Goal: Communication & Community: Share content

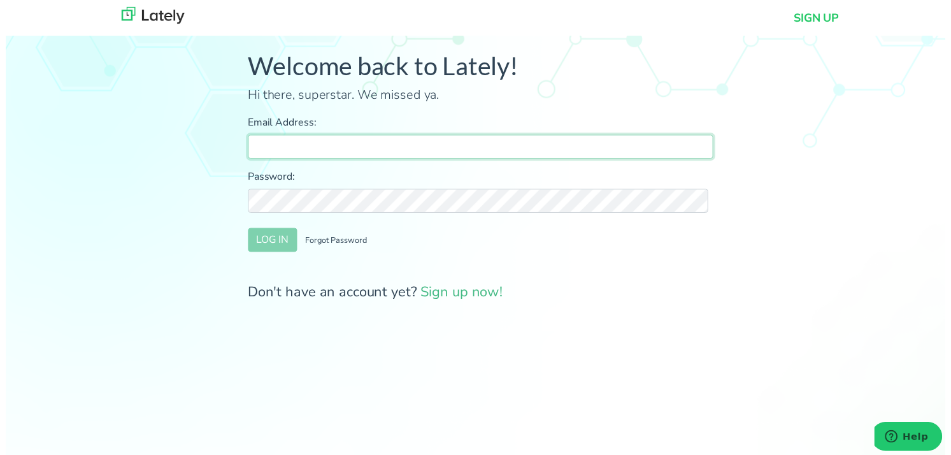
type input "farrukh@clearratemortgage.com"
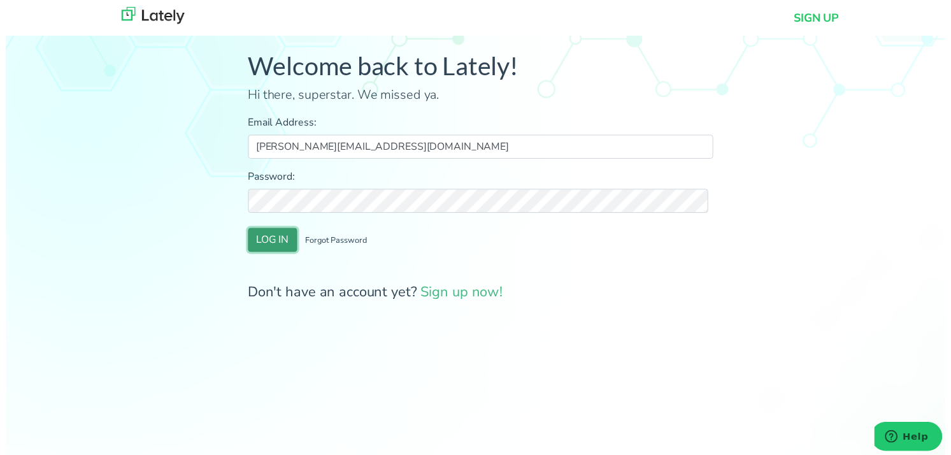
click at [262, 244] on button "LOG IN" at bounding box center [270, 243] width 50 height 24
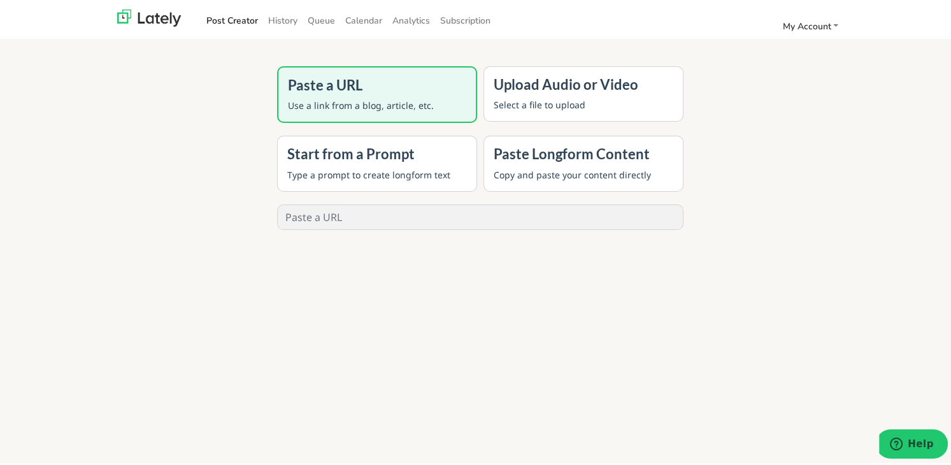
drag, startPoint x: 153, startPoint y: 68, endPoint x: 255, endPoint y: 3, distance: 120.9
click at [153, 68] on div "Paste a URL Use a link from a blog, article, etc. Upload Audio or Video Select …" at bounding box center [480, 293] width 707 height 465
click at [274, 15] on link "History" at bounding box center [283, 18] width 40 height 21
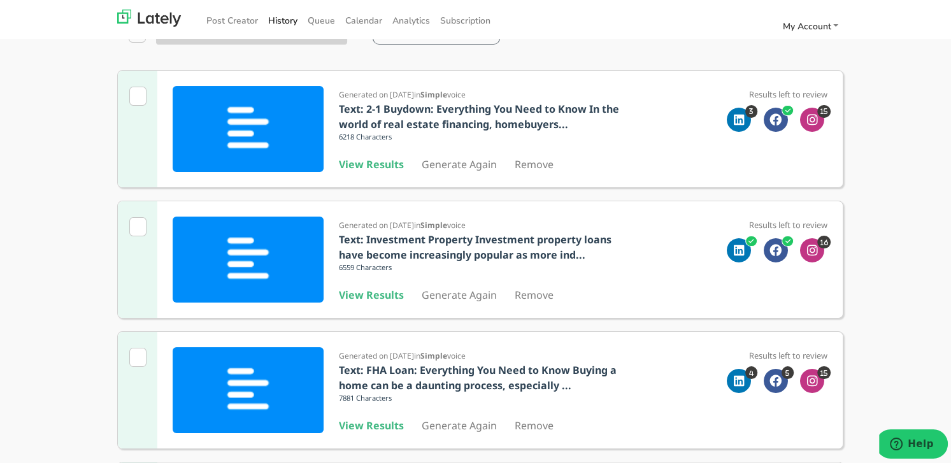
scroll to position [191, 0]
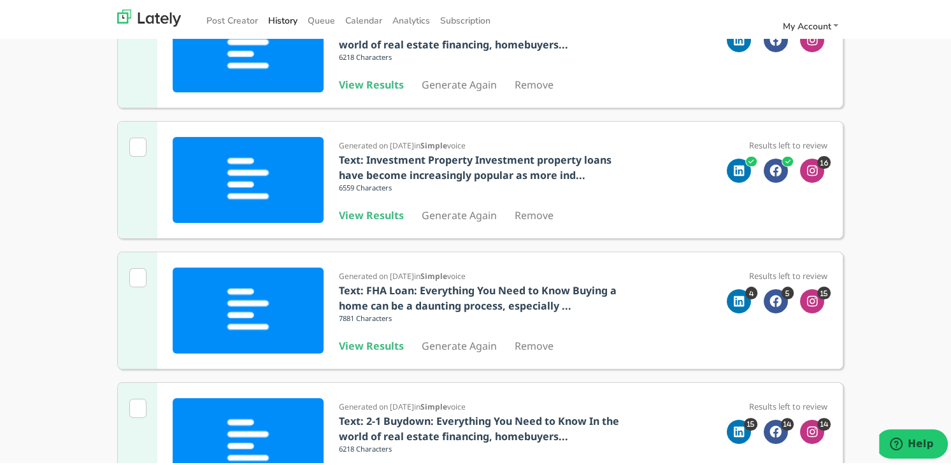
drag, startPoint x: 355, startPoint y: 339, endPoint x: 346, endPoint y: 175, distance: 164.0
click at [355, 339] on b "View Results" at bounding box center [371, 343] width 65 height 14
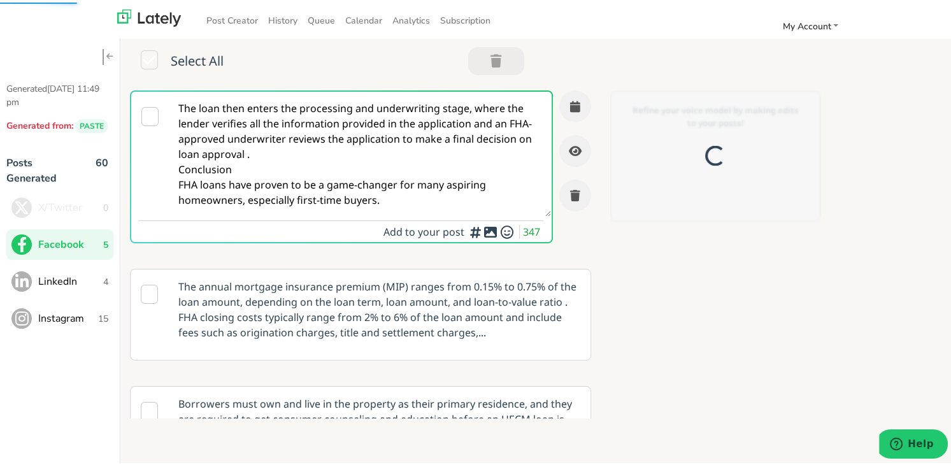
click at [257, 148] on textarea "The loan then enters the processing and underwriting stage, where the lender ve…" at bounding box center [360, 151] width 382 height 125
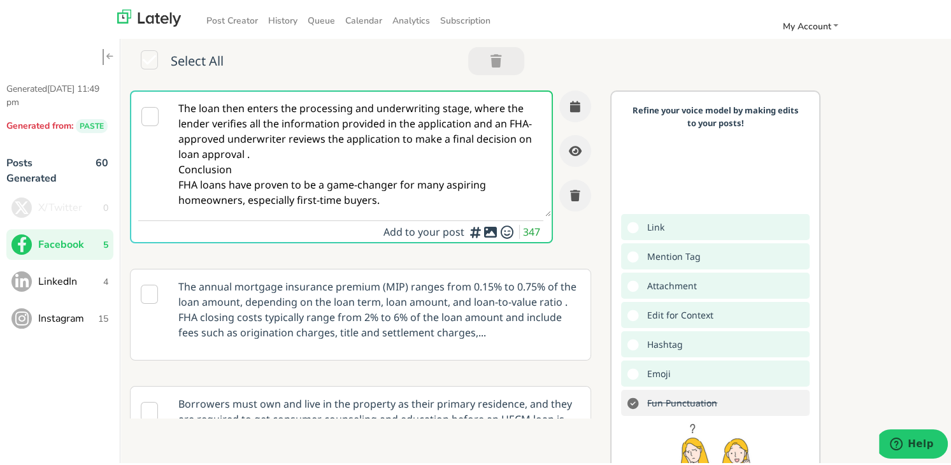
paste textarea "🏡 First-time homebuyer in Michigan? Discover everything you need to make the jo…"
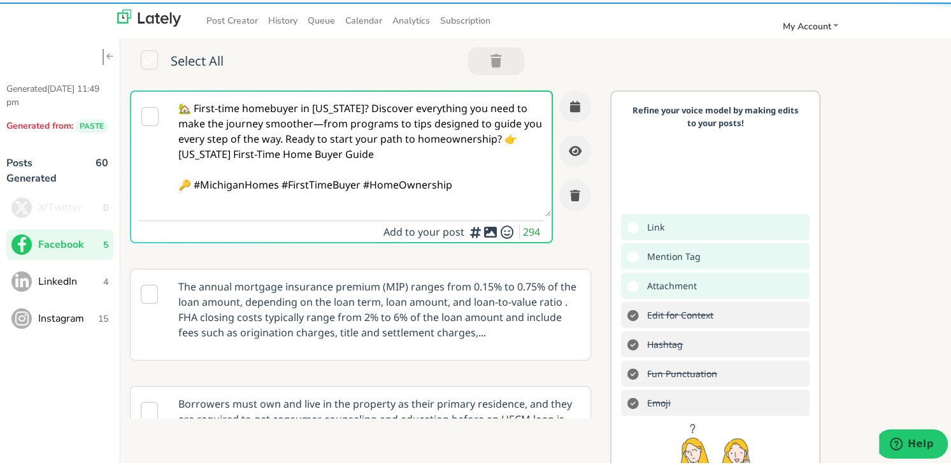
click at [339, 101] on textarea "🏡 First-time homebuyer in Michigan? Discover everything you need to make the jo…" at bounding box center [360, 151] width 382 height 125
click at [317, 120] on textarea "🏡 First-time homebuyer in Michigan? Discover everything you need to make the jo…" at bounding box center [360, 151] width 382 height 125
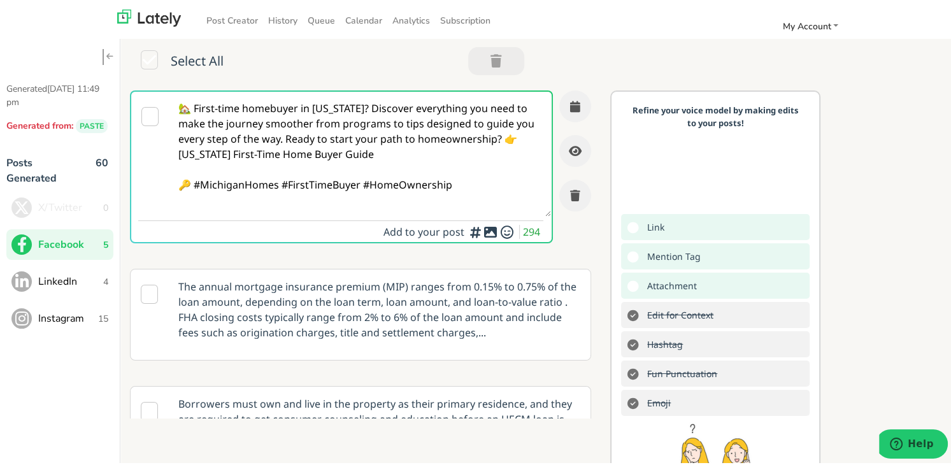
click at [362, 102] on textarea "🏡 First-time homebuyer in Michigan? Discover everything you need to make the jo…" at bounding box center [360, 151] width 382 height 125
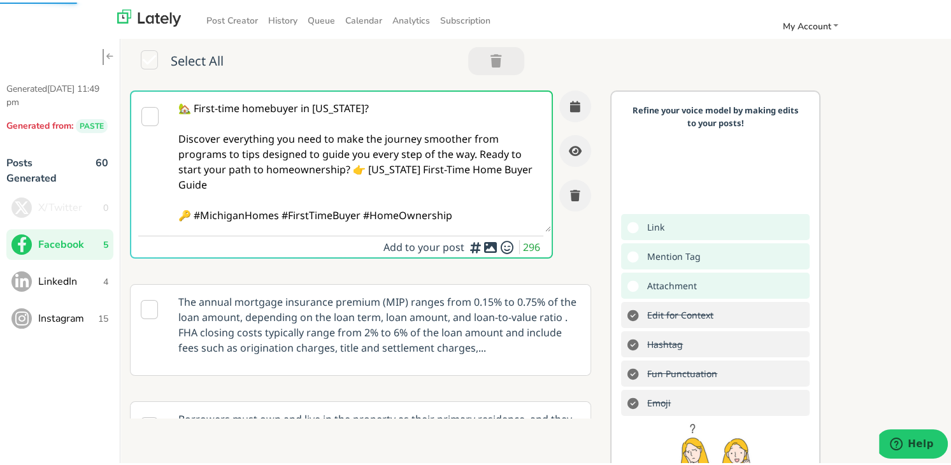
click at [259, 176] on textarea "🏡 First-time homebuyer in Michigan? Discover everything you need to make the jo…" at bounding box center [360, 159] width 382 height 140
click at [354, 166] on textarea "🏡 First-time homebuyer in Michigan? Discover everything you need to make the jo…" at bounding box center [360, 159] width 382 height 140
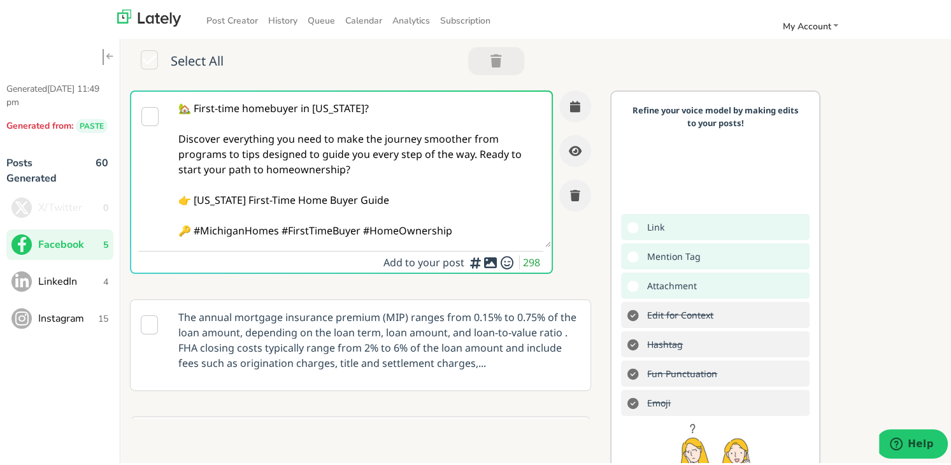
drag, startPoint x: 394, startPoint y: 192, endPoint x: 241, endPoint y: 198, distance: 153.0
click at [241, 198] on textarea "🏡 First-time homebuyer in Michigan? Discover everything you need to make the jo…" at bounding box center [360, 166] width 382 height 155
paste textarea "https://www.clearratemortgage.com/blog/michigan-first-time-home-buyer-guide-you…"
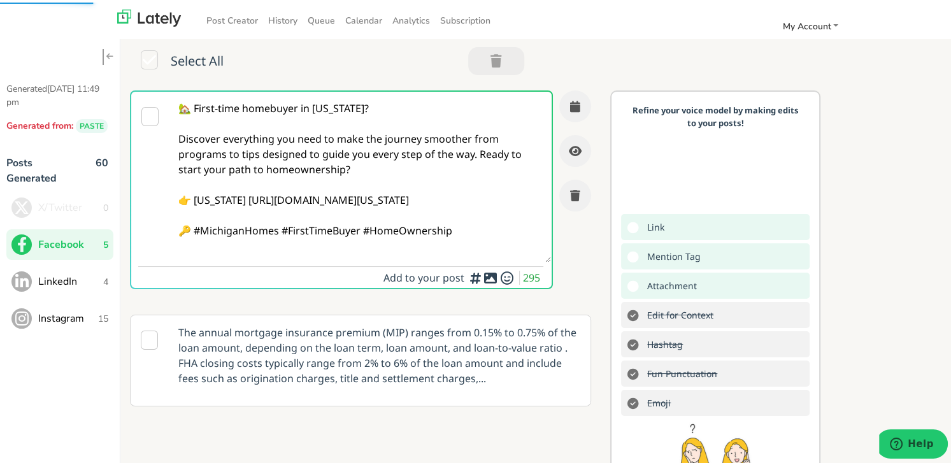
click at [236, 200] on textarea "🏡 First-time homebuyer in Michigan? Discover everything you need to make the jo…" at bounding box center [360, 174] width 382 height 171
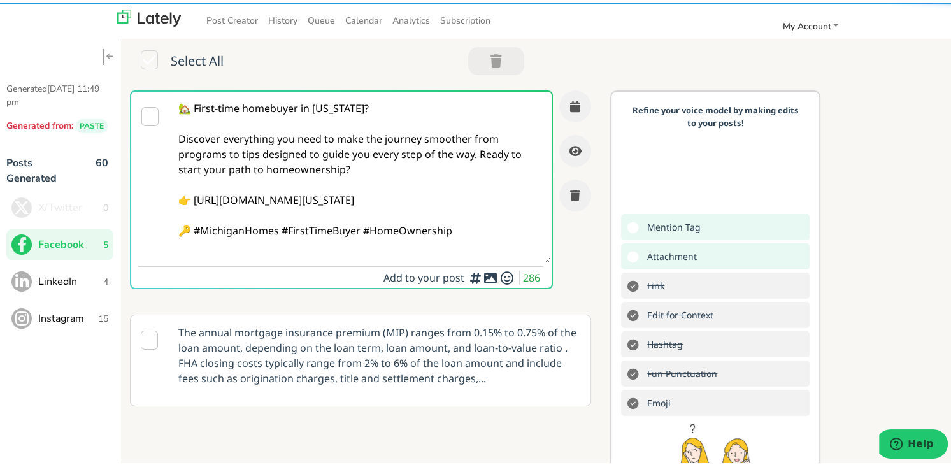
click at [282, 250] on textarea "🏡 First-time homebuyer in Michigan? Discover everything you need to make the jo…" at bounding box center [360, 174] width 382 height 171
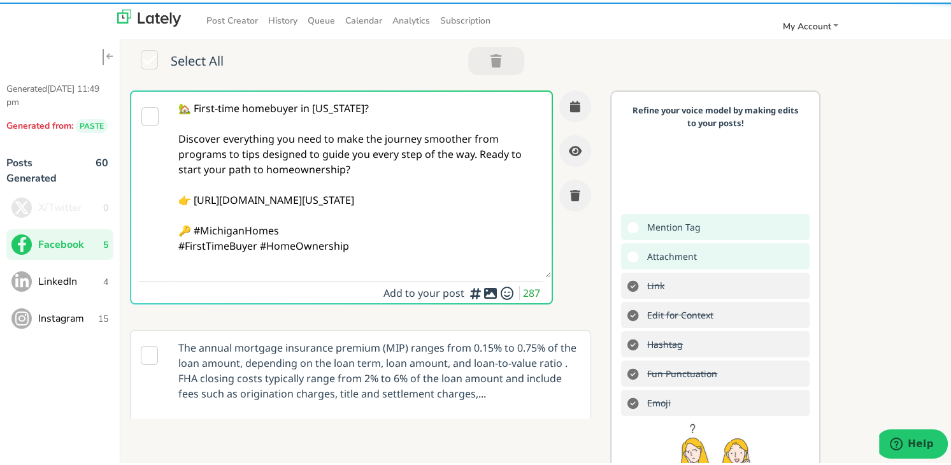
click at [259, 261] on textarea "🏡 First-time homebuyer in Michigan? Discover everything you need to make the jo…" at bounding box center [360, 182] width 382 height 186
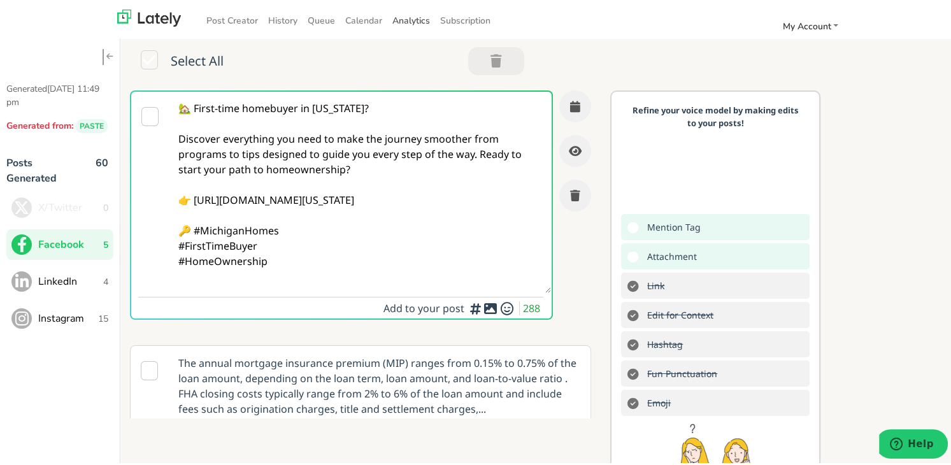
type textarea "🏡 First-time homebuyer in [US_STATE]? Discover everything you need to make the …"
click at [570, 104] on icon "button" at bounding box center [575, 103] width 10 height 11
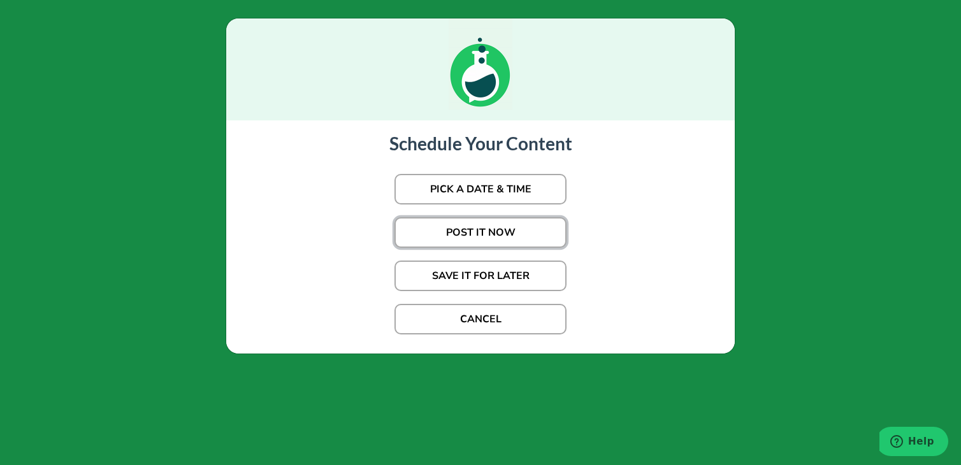
click at [484, 224] on button "POST IT NOW" at bounding box center [480, 232] width 172 height 31
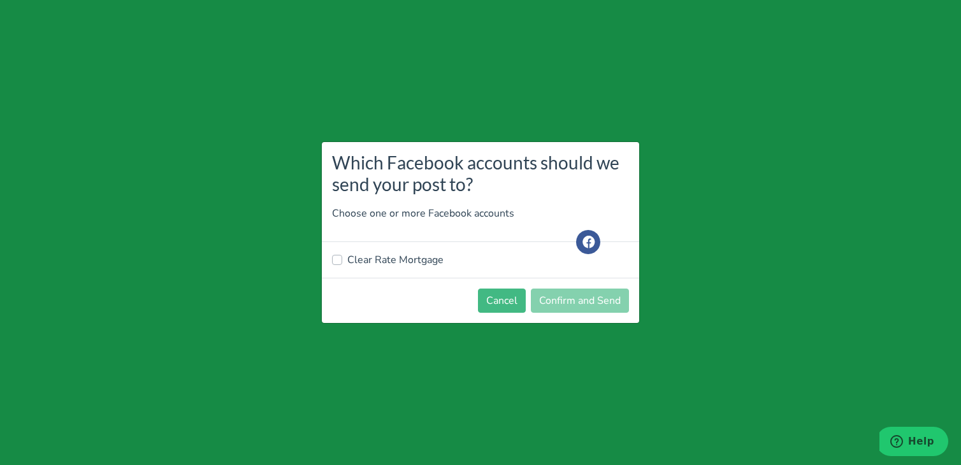
click at [413, 259] on label "Clear Rate Mortgage" at bounding box center [395, 259] width 96 height 15
click at [342, 259] on input "Clear Rate Mortgage" at bounding box center [337, 258] width 10 height 13
checkbox input "true"
drag, startPoint x: 573, startPoint y: 294, endPoint x: 338, endPoint y: 135, distance: 283.4
click at [572, 294] on button "Confirm and Send" at bounding box center [580, 301] width 98 height 24
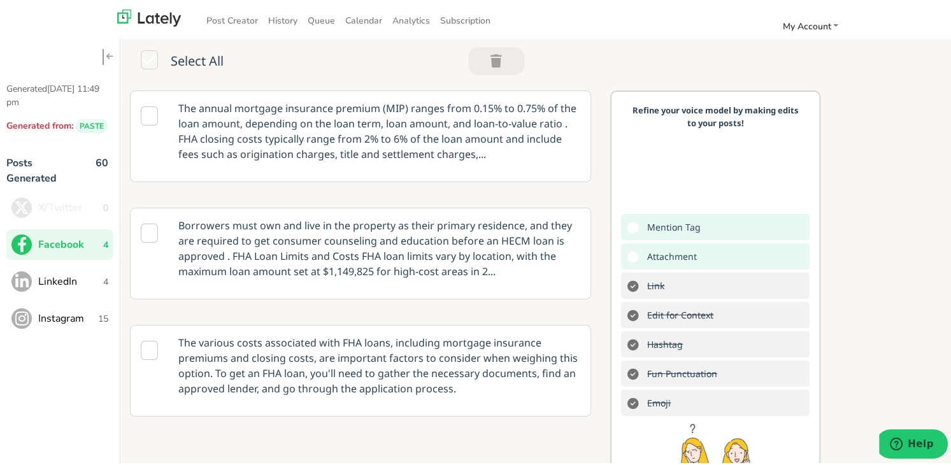
click at [84, 277] on span "LinkedIn" at bounding box center [70, 278] width 65 height 15
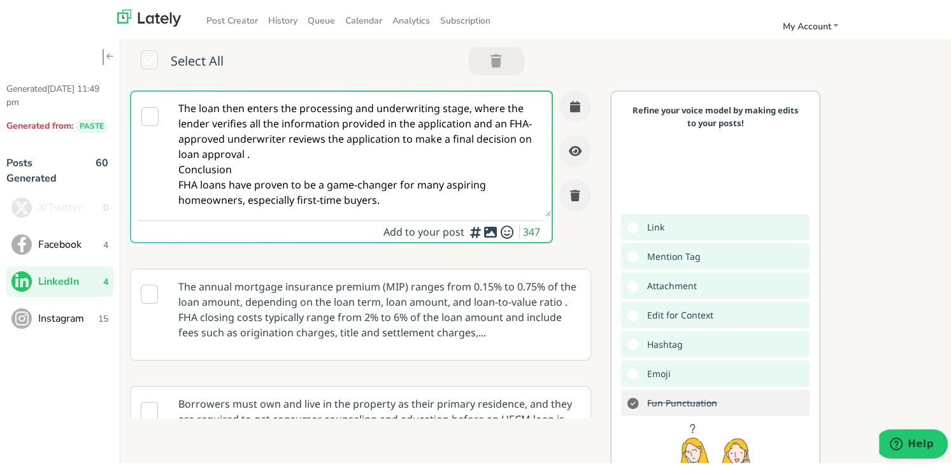
paste textarea "Buying your first home in Michigan is exciting—but it can feel overwhelming wit…"
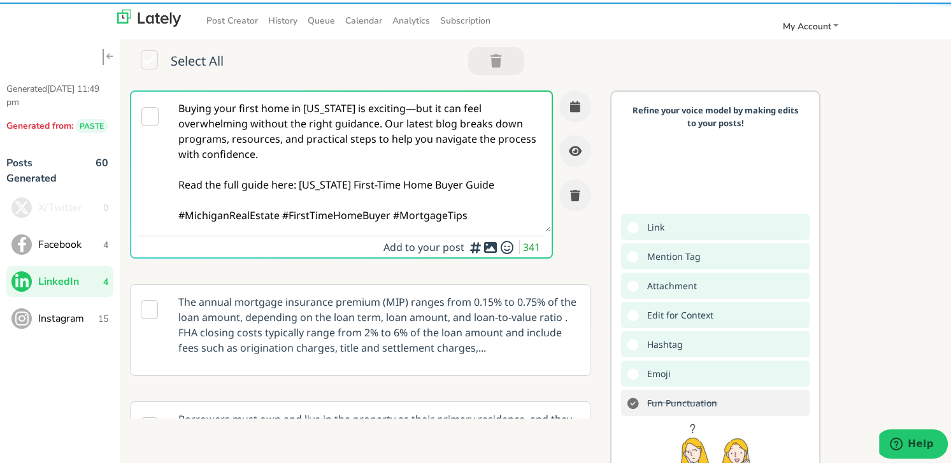
drag, startPoint x: 334, startPoint y: 145, endPoint x: 385, endPoint y: 138, distance: 51.5
click at [335, 145] on textarea "Buying your first home in Michigan is exciting—but it can feel overwhelming wit…" at bounding box center [360, 159] width 382 height 140
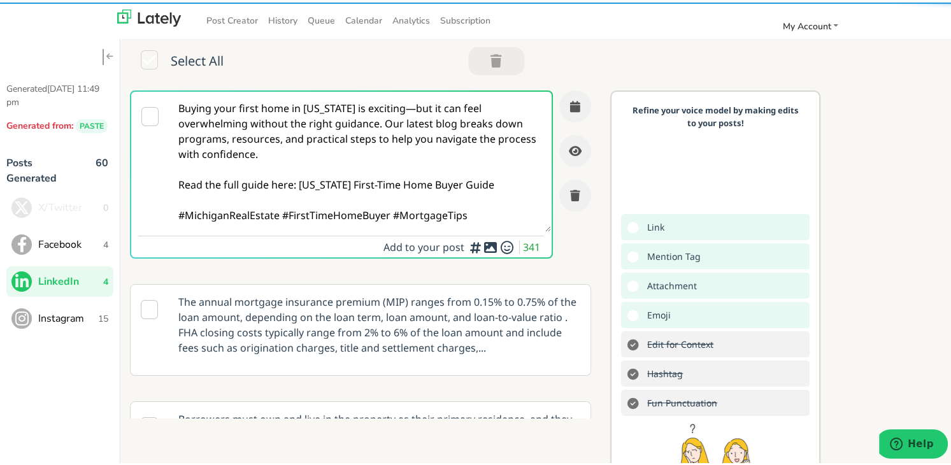
click at [405, 104] on textarea "Buying your first home in Michigan is exciting—but it can feel overwhelming wit…" at bounding box center [360, 159] width 382 height 140
drag, startPoint x: 245, startPoint y: 145, endPoint x: 310, endPoint y: 131, distance: 65.9
click at [245, 145] on textarea "Buying your first home in Michigan is exciting but it can feel overwhelming wit…" at bounding box center [360, 159] width 382 height 140
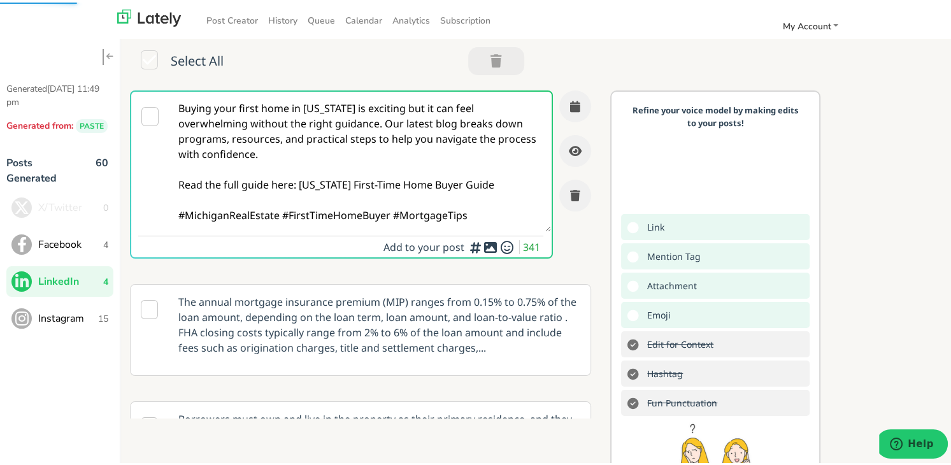
click at [380, 122] on textarea "Buying your first home in Michigan is exciting but it can feel overwhelming wit…" at bounding box center [360, 159] width 382 height 140
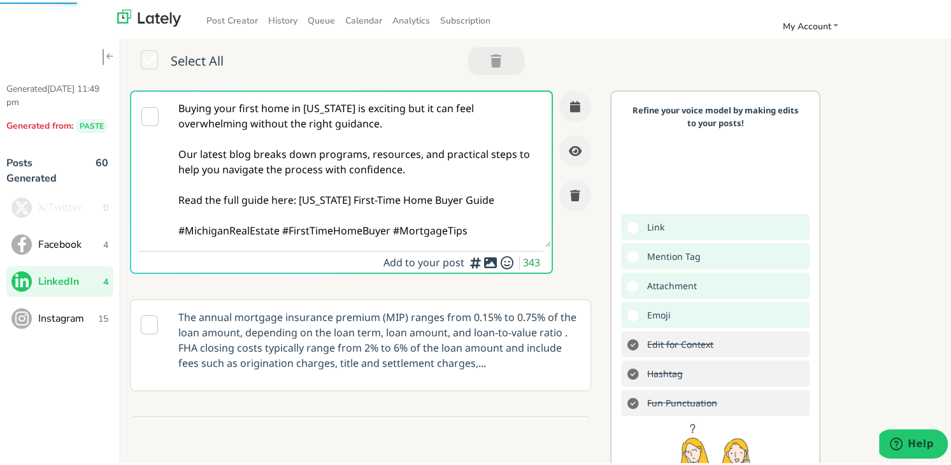
click at [324, 206] on textarea "Buying your first home in Michigan is exciting but it can feel overwhelming wit…" at bounding box center [360, 166] width 382 height 155
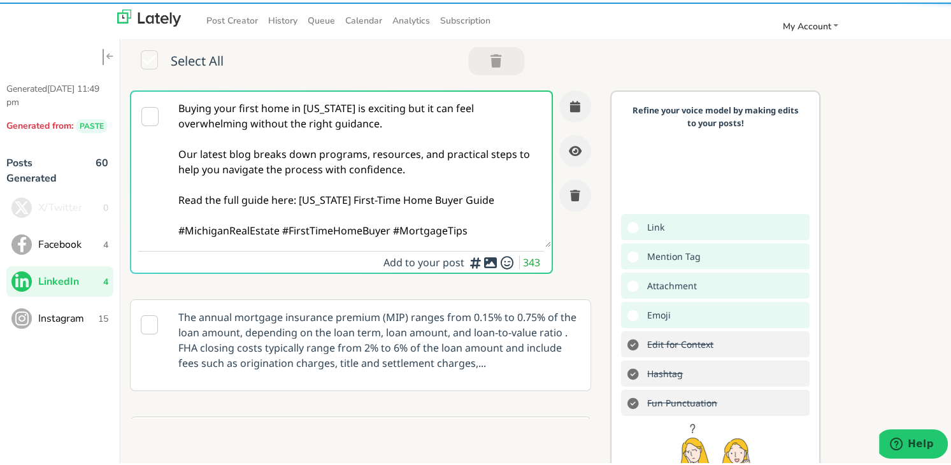
click at [403, 231] on textarea "Buying your first home in Michigan is exciting but it can feel overwhelming wit…" at bounding box center [360, 166] width 382 height 155
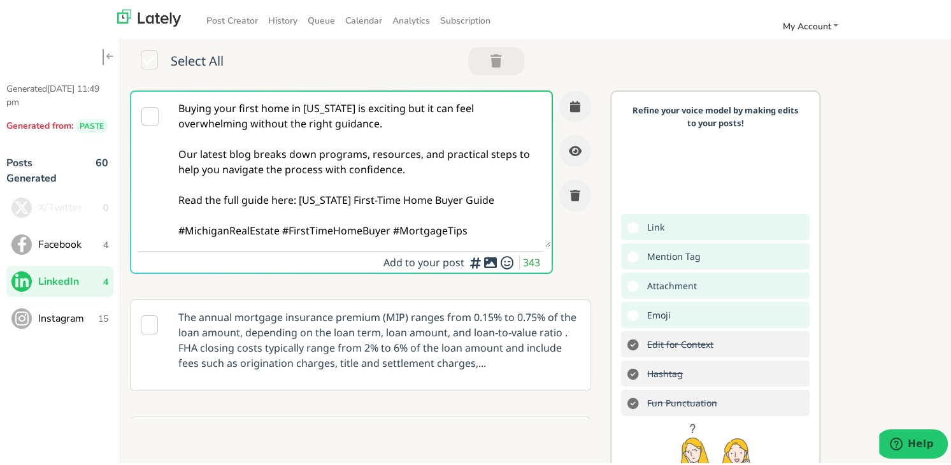
click at [277, 227] on textarea "Buying your first home in Michigan is exciting but it can feel overwhelming wit…" at bounding box center [360, 166] width 382 height 155
click at [280, 229] on textarea "Buying your first home in Michigan is exciting but it can feel overwhelming wit…" at bounding box center [360, 166] width 382 height 155
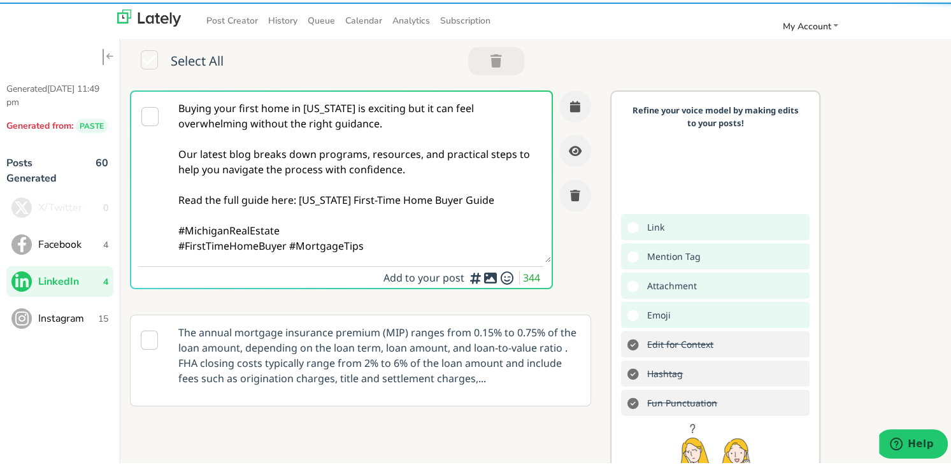
click at [291, 243] on textarea "Buying your first home in Michigan is exciting but it can feel overwhelming wit…" at bounding box center [360, 174] width 382 height 171
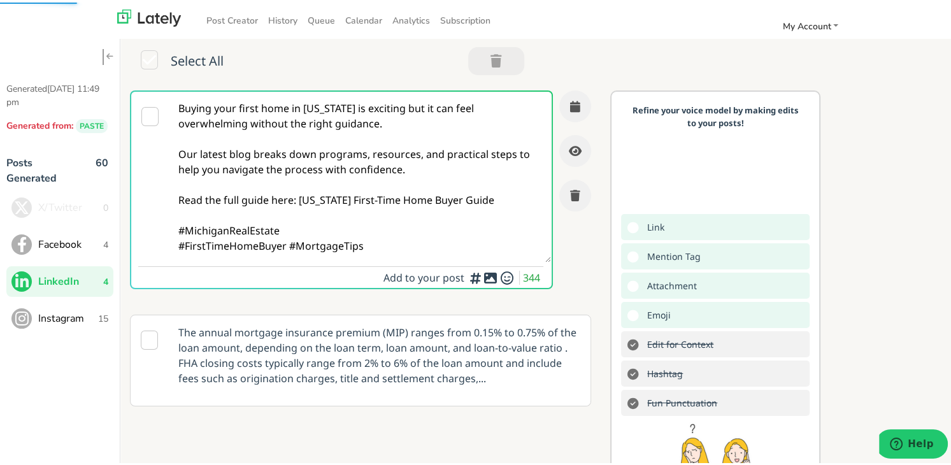
click at [288, 244] on textarea "Buying your first home in Michigan is exciting but it can feel overwhelming wit…" at bounding box center [360, 174] width 382 height 171
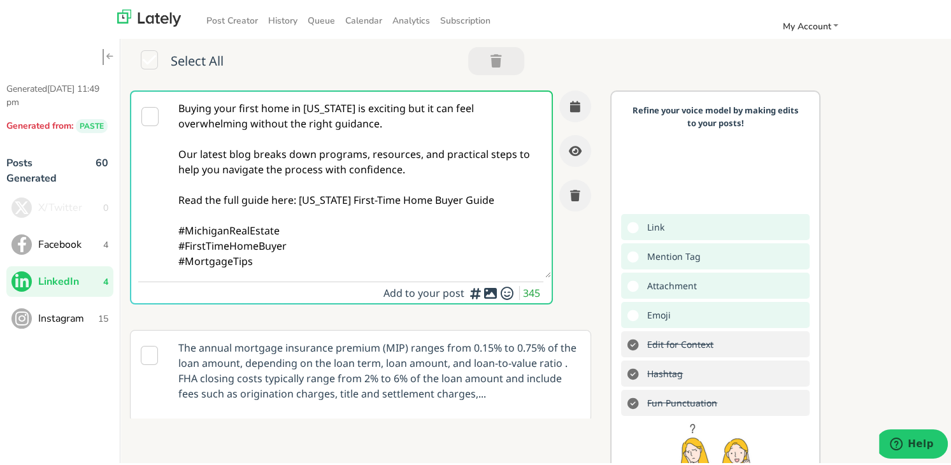
click at [313, 233] on textarea "Buying your first home in Michigan is exciting but it can feel overwhelming wit…" at bounding box center [360, 182] width 382 height 186
drag, startPoint x: 485, startPoint y: 195, endPoint x: 298, endPoint y: 201, distance: 186.8
click at [298, 201] on textarea "Buying your first home in Michigan is exciting but it can feel overwhelming wit…" at bounding box center [360, 182] width 382 height 186
paste textarea "https://www.clearratemortgage.com/blog/michigan-first-time-home-buyer-guide-you…"
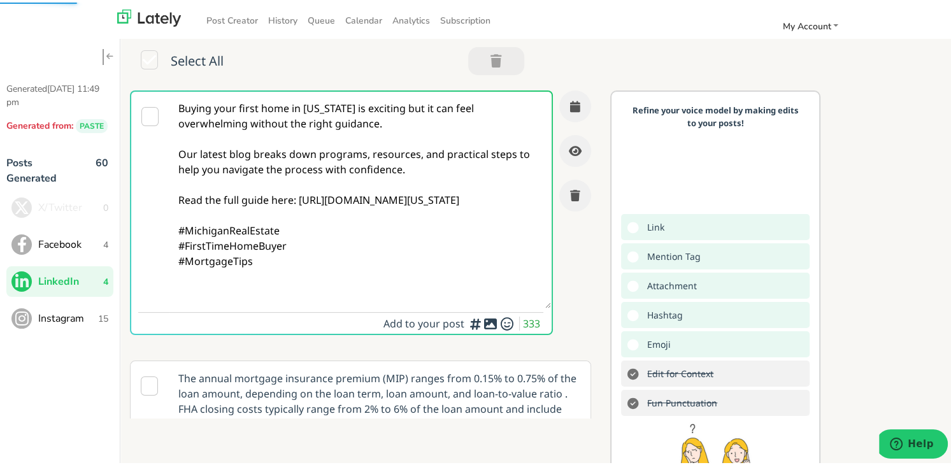
click at [375, 255] on textarea "Buying your first home in Michigan is exciting but it can feel overwhelming wit…" at bounding box center [360, 197] width 382 height 217
type textarea "Buying your first home in Michigan is exciting but it can feel overwhelming wit…"
click at [559, 92] on button "button" at bounding box center [575, 104] width 32 height 32
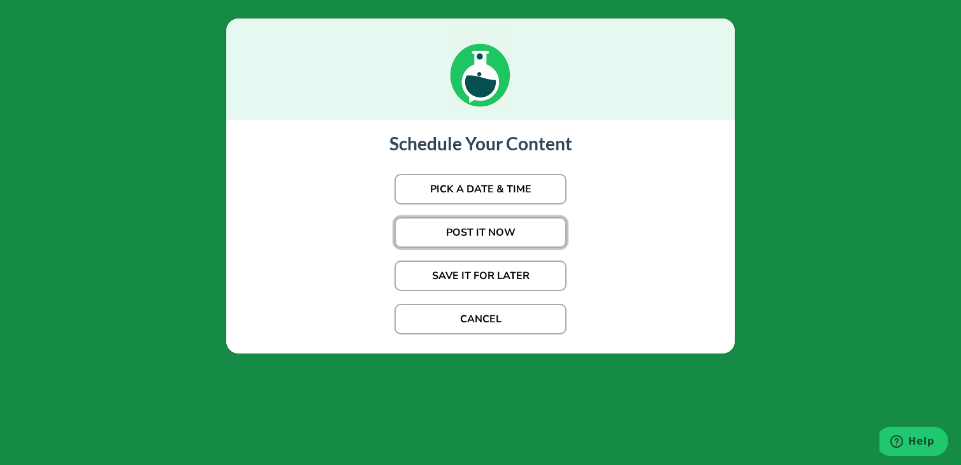
click at [513, 234] on button "POST IT NOW" at bounding box center [480, 232] width 172 height 31
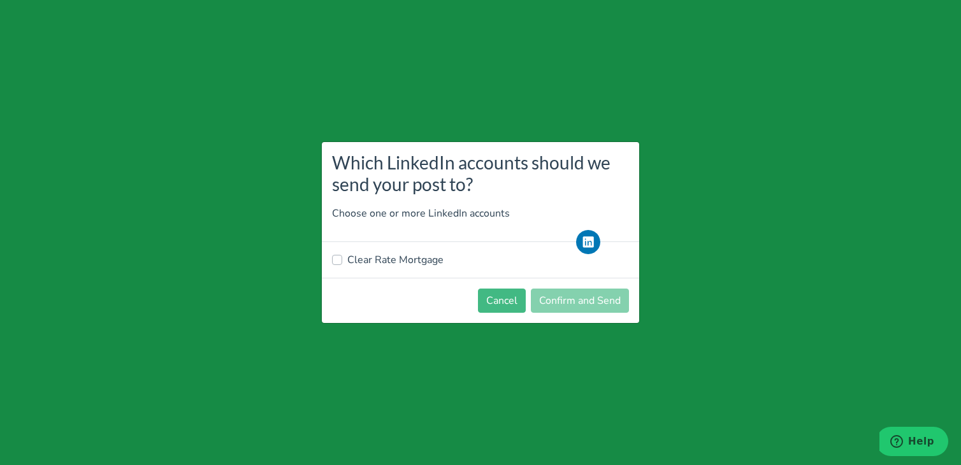
click at [397, 261] on label "Clear Rate Mortgage" at bounding box center [395, 259] width 96 height 15
click at [342, 261] on input "Clear Rate Mortgage" at bounding box center [337, 258] width 10 height 13
checkbox input "true"
click at [511, 296] on button "Cancel" at bounding box center [502, 301] width 48 height 24
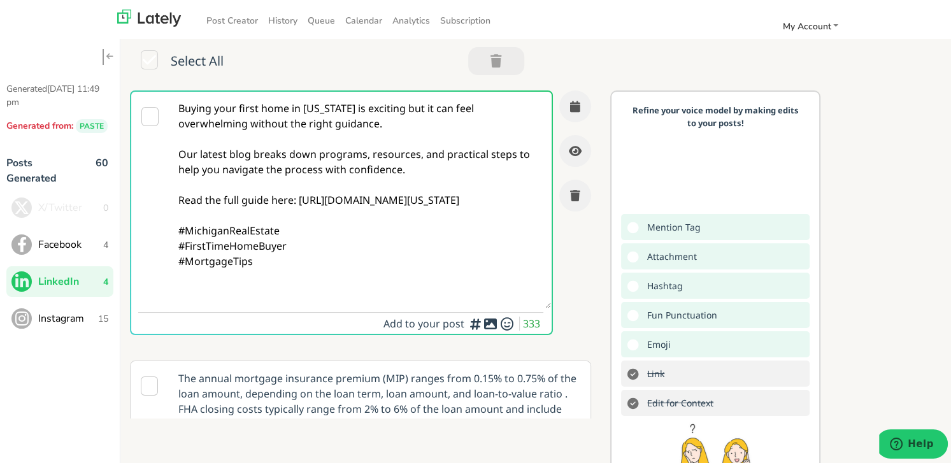
click at [376, 199] on textarea "Buying your first home in Michigan is exciting but it can feel overwhelming wit…" at bounding box center [360, 197] width 382 height 217
click at [435, 278] on textarea "Buying your first home in Michigan is exciting but it can feel overwhelming wit…" at bounding box center [360, 197] width 382 height 217
click at [570, 99] on icon "button" at bounding box center [575, 103] width 10 height 11
click at [409, 205] on textarea "Buying your first home in Michigan is exciting but it can feel overwhelming wit…" at bounding box center [360, 197] width 382 height 217
click at [70, 241] on span "Facebook" at bounding box center [70, 241] width 65 height 15
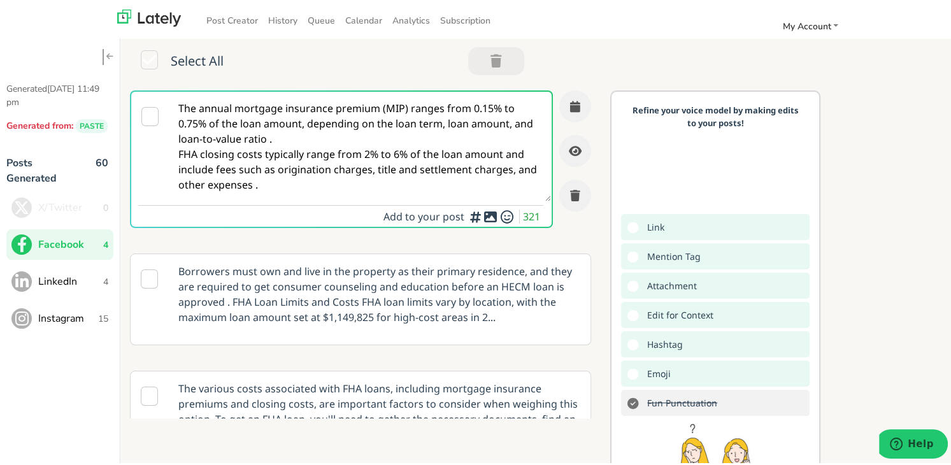
click at [95, 276] on span "LinkedIn" at bounding box center [70, 278] width 65 height 15
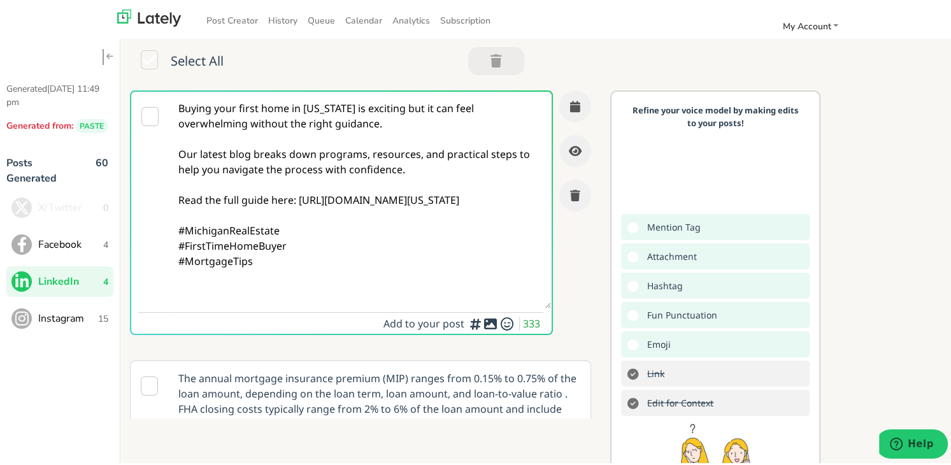
click at [340, 266] on textarea "Buying your first home in Michigan is exciting but it can feel overwhelming wit…" at bounding box center [360, 197] width 382 height 217
click at [559, 110] on button "button" at bounding box center [575, 104] width 32 height 32
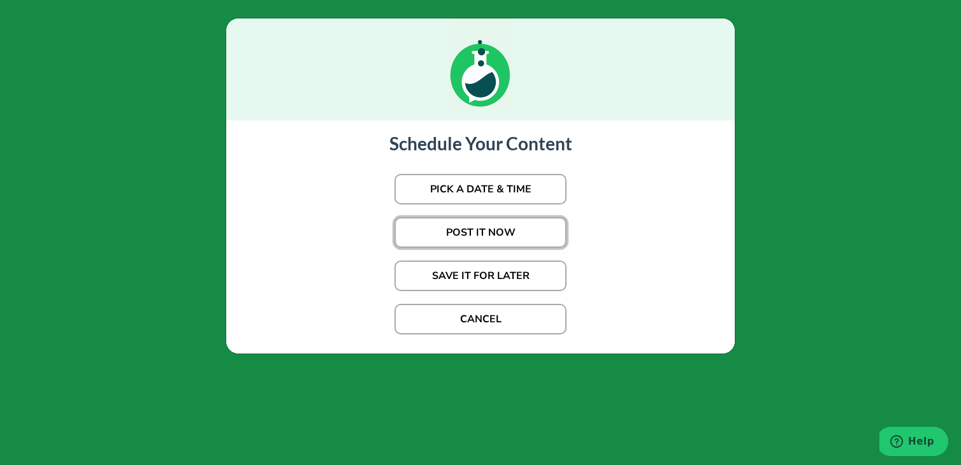
click at [459, 224] on button "POST IT NOW" at bounding box center [480, 232] width 172 height 31
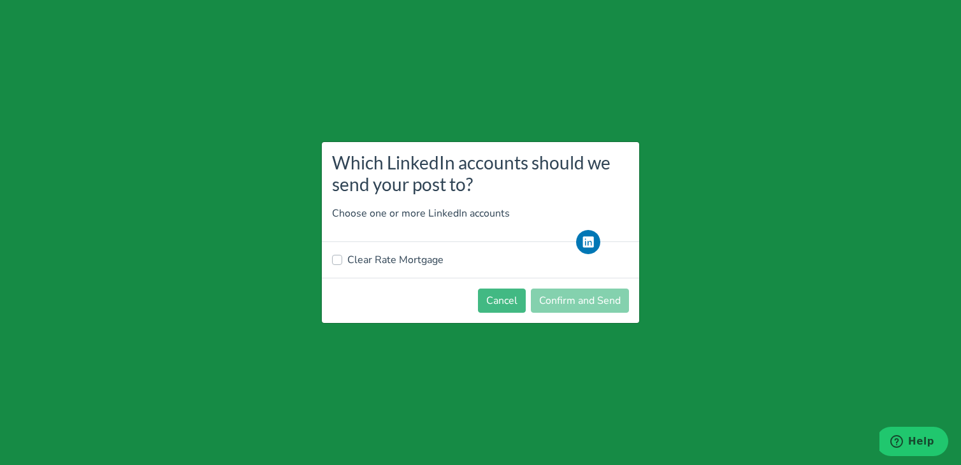
click at [385, 257] on label "Clear Rate Mortgage" at bounding box center [395, 259] width 96 height 15
click at [342, 257] on input "Clear Rate Mortgage" at bounding box center [337, 258] width 10 height 13
checkbox input "true"
click at [566, 282] on footer "Cancel Confirm and Send" at bounding box center [480, 300] width 317 height 45
click at [563, 294] on button "Confirm and Send" at bounding box center [580, 301] width 98 height 24
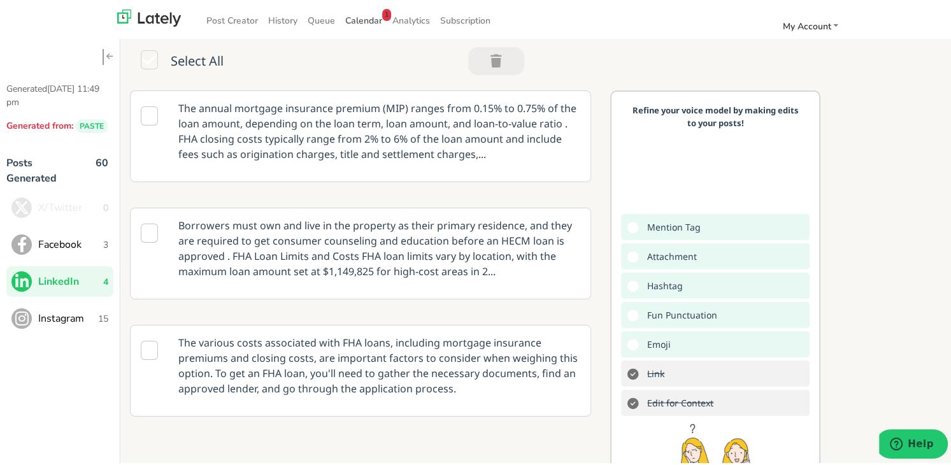
click at [354, 18] on span "Calendar 1" at bounding box center [363, 18] width 37 height 12
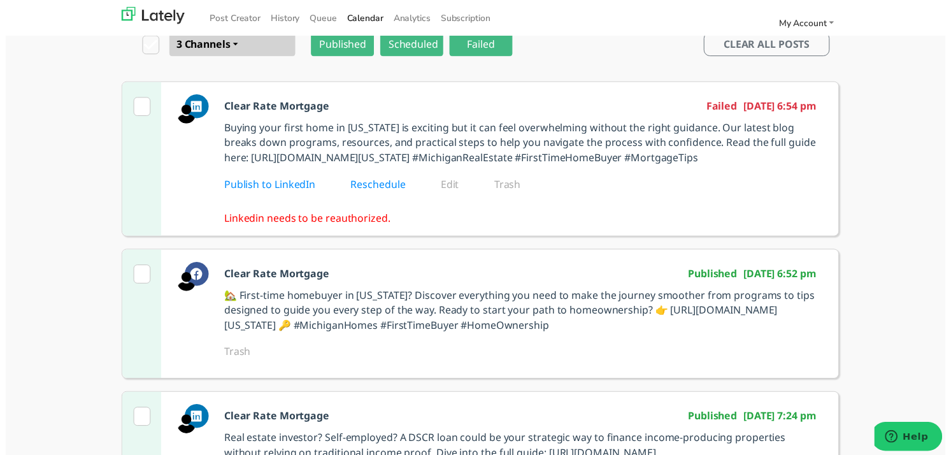
scroll to position [127, 0]
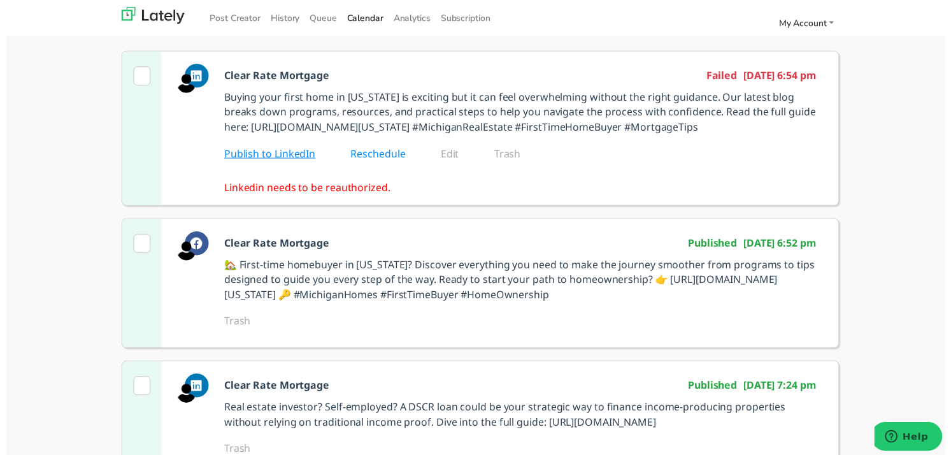
click at [274, 162] on link "Publish to LinkedIn" at bounding box center [276, 155] width 110 height 14
click at [440, 162] on link "Edit" at bounding box center [458, 155] width 36 height 14
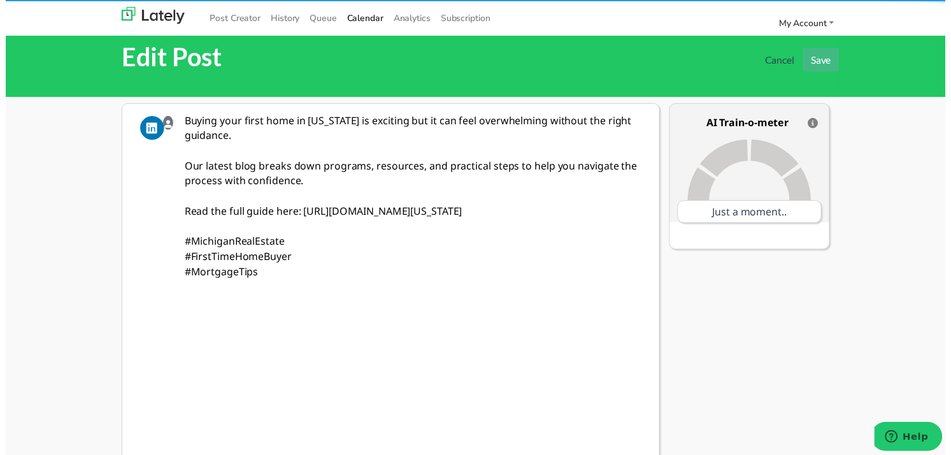
scroll to position [0, 0]
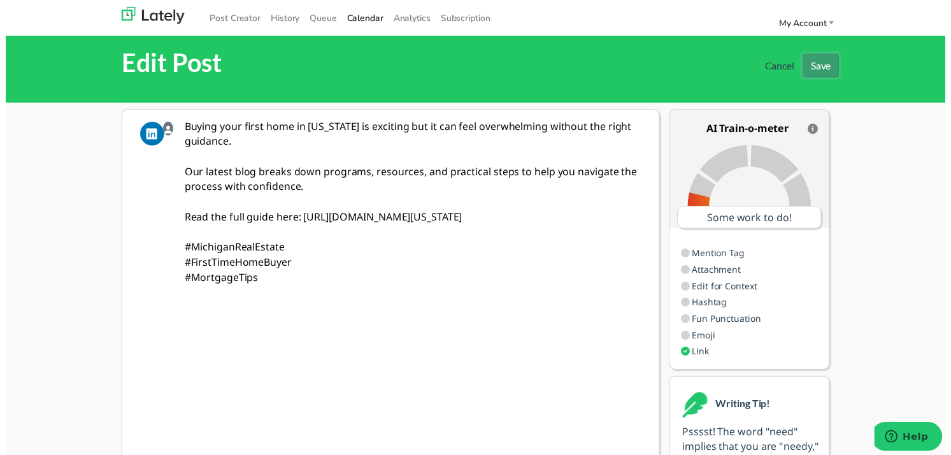
click at [827, 62] on button "Save" at bounding box center [825, 66] width 37 height 24
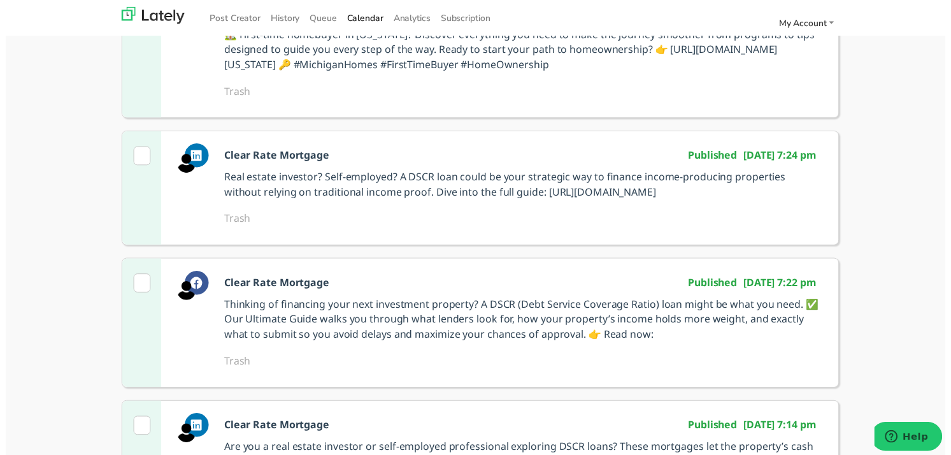
scroll to position [64, 0]
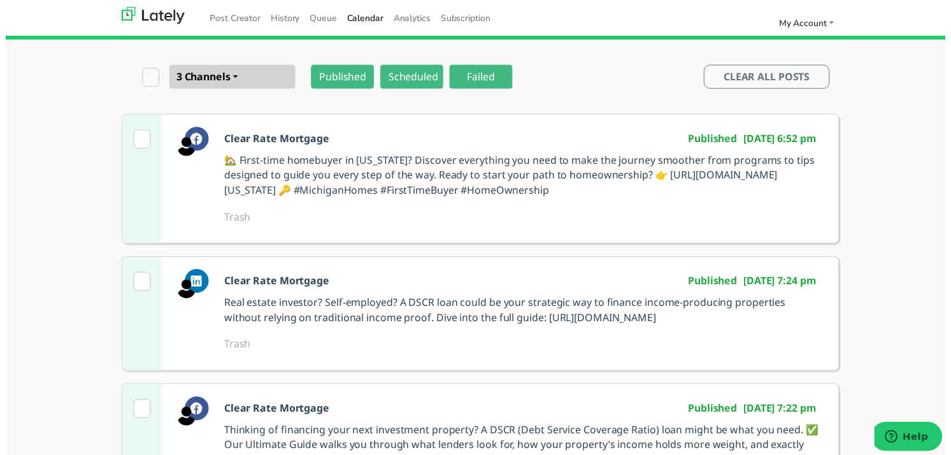
click at [352, 22] on span "Calendar" at bounding box center [363, 18] width 37 height 12
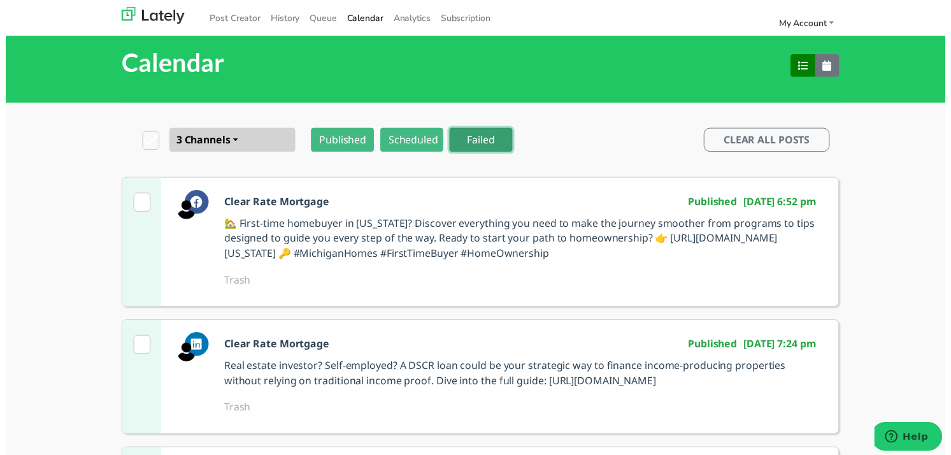
click at [483, 140] on button "Failed" at bounding box center [481, 141] width 64 height 24
click at [391, 141] on button "Scheduled" at bounding box center [411, 141] width 64 height 24
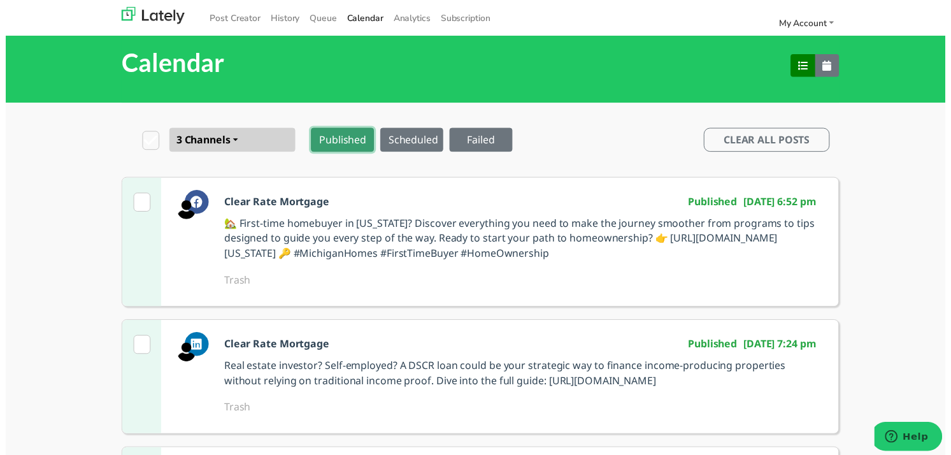
click at [363, 144] on button "Published" at bounding box center [341, 141] width 64 height 24
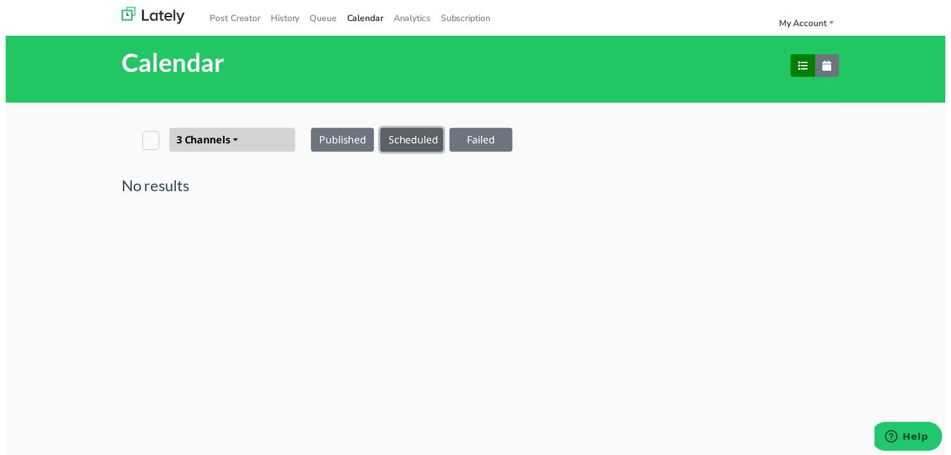
click at [400, 136] on button "Scheduled" at bounding box center [411, 141] width 64 height 24
click at [452, 140] on button "Failed" at bounding box center [481, 141] width 64 height 24
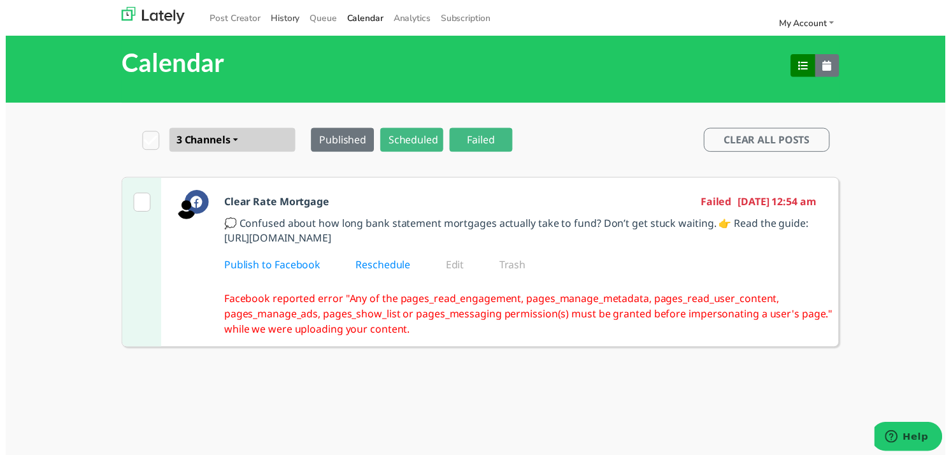
click at [277, 17] on link "History" at bounding box center [283, 18] width 40 height 21
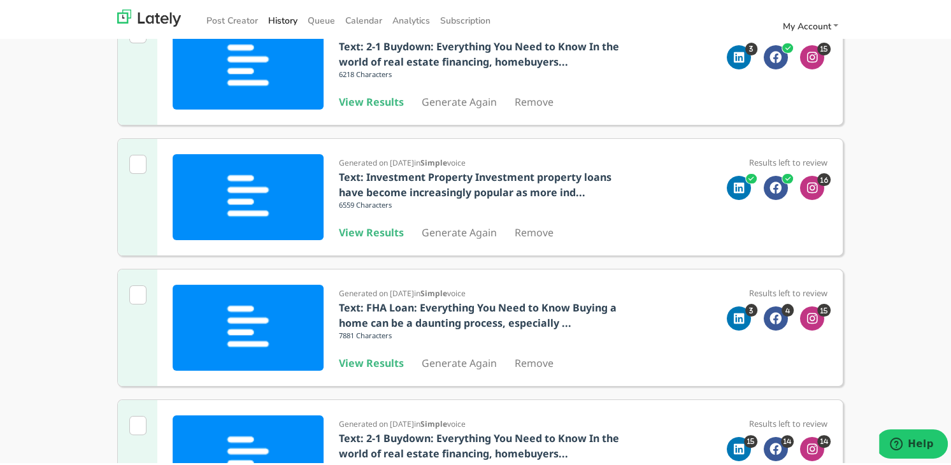
scroll to position [319, 0]
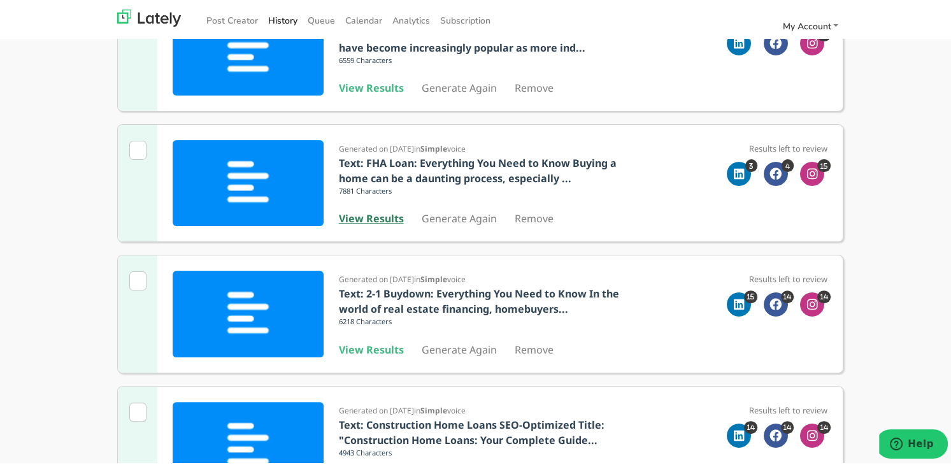
click at [380, 217] on b "View Results" at bounding box center [371, 216] width 65 height 14
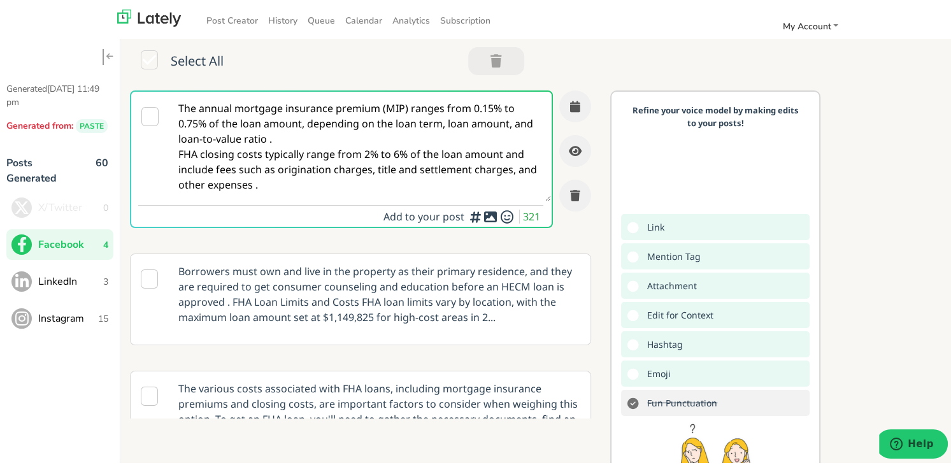
paste textarea
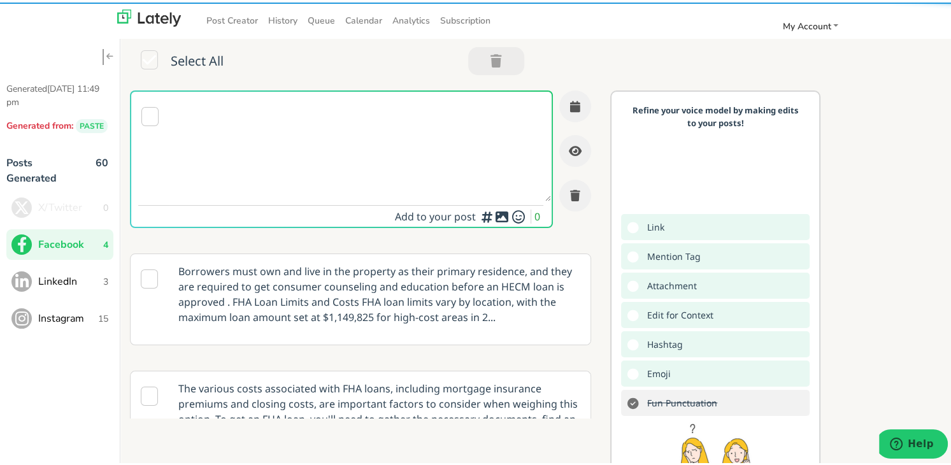
paste textarea
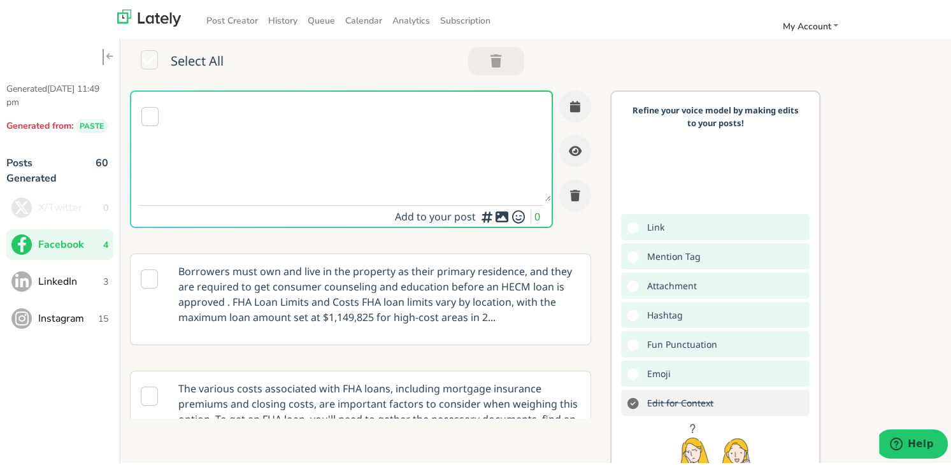
paste textarea "🏡 Ready to buy your first home in [US_STATE]? This in-depth guide walks you thr…"
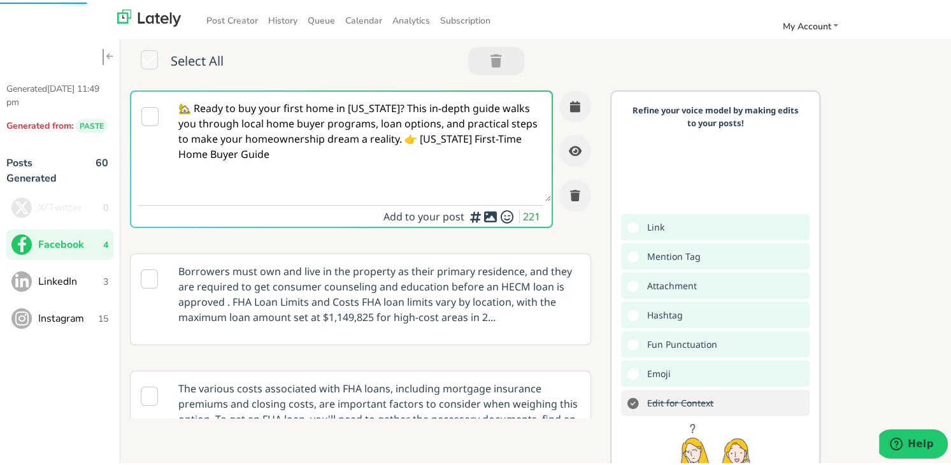
click at [385, 106] on textarea "🏡 Ready to buy your first home in [US_STATE]? This in-depth guide walks you thr…" at bounding box center [360, 144] width 382 height 110
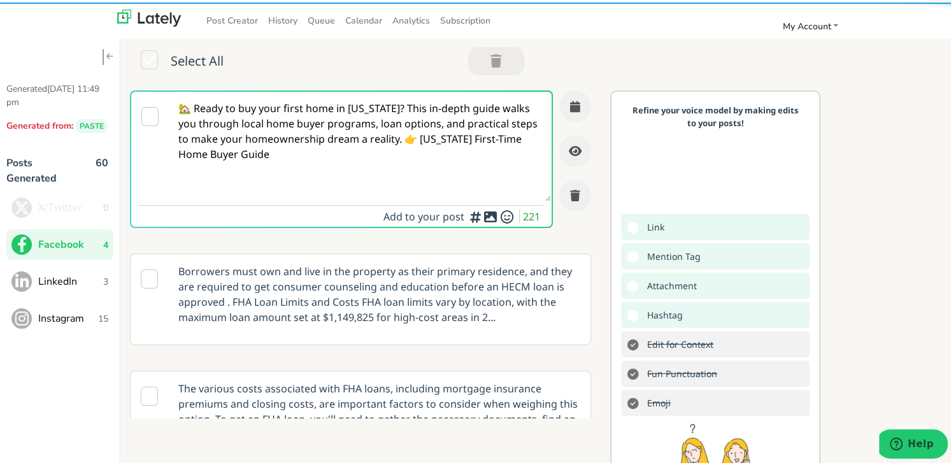
click at [380, 108] on textarea "🏡 Ready to buy your first home in [US_STATE]? This in-depth guide walks you thr…" at bounding box center [360, 144] width 382 height 110
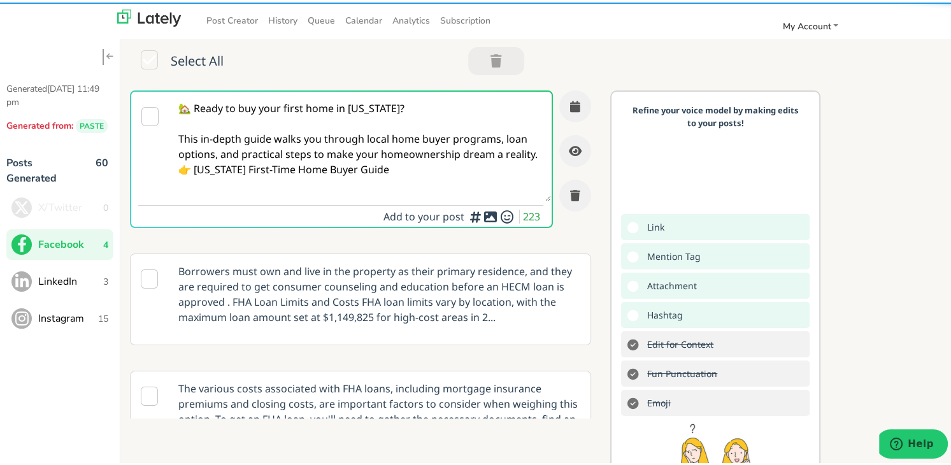
click at [215, 166] on textarea "🏡 Ready to buy your first home in [US_STATE]? This in-depth guide walks you thr…" at bounding box center [360, 144] width 382 height 110
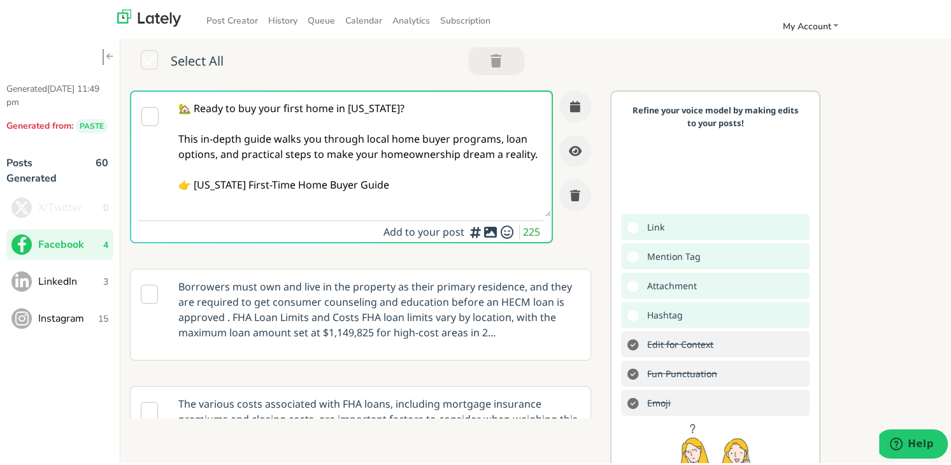
drag, startPoint x: 366, startPoint y: 205, endPoint x: 192, endPoint y: 199, distance: 174.0
click at [192, 199] on textarea "🏡 Ready to buy your first home in [US_STATE]? This in-depth guide walks you thr…" at bounding box center [360, 151] width 382 height 125
paste textarea "[URL][DOMAIN_NAME][US_STATE][DATE]"
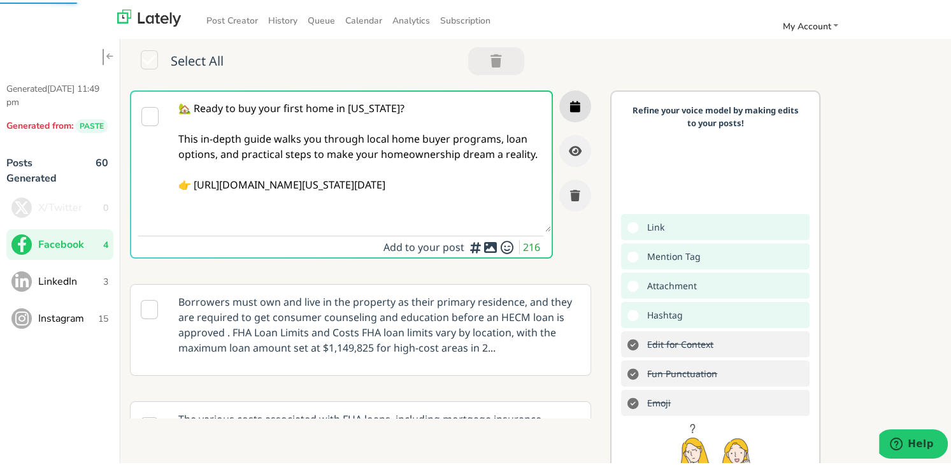
type textarea "🏡 Ready to buy your first home in [US_STATE]? This in-depth guide walks you thr…"
click at [570, 98] on icon "button" at bounding box center [575, 103] width 10 height 11
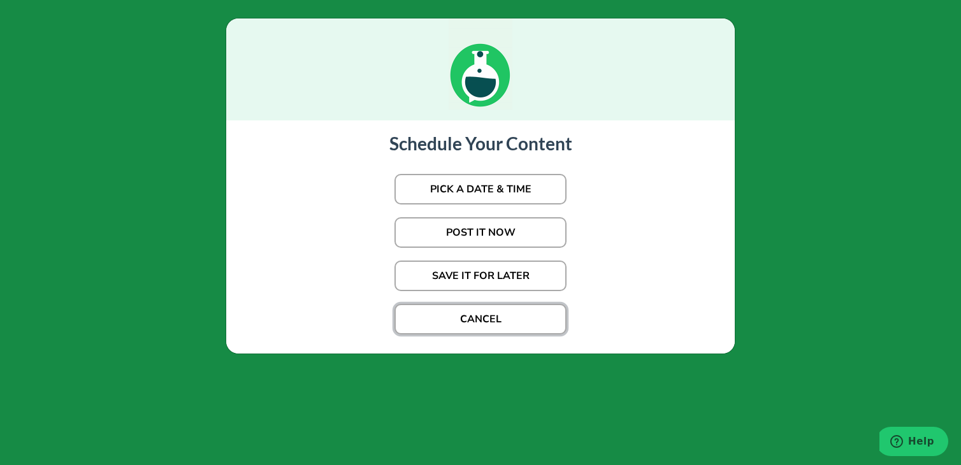
click at [508, 319] on button "CANCEL" at bounding box center [480, 319] width 172 height 31
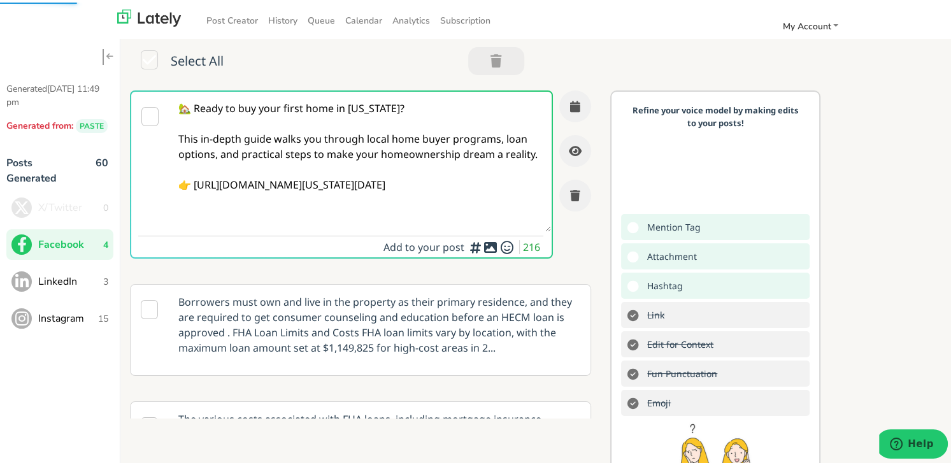
click at [374, 199] on textarea "🏡 Ready to buy your first home in [US_STATE]? This in-depth guide walks you thr…" at bounding box center [360, 159] width 382 height 140
click at [363, 110] on textarea "🏡 Ready to buy your first home in [US_STATE]? This in-depth guide walks you thr…" at bounding box center [360, 159] width 382 height 140
click at [570, 104] on icon "button" at bounding box center [575, 103] width 10 height 11
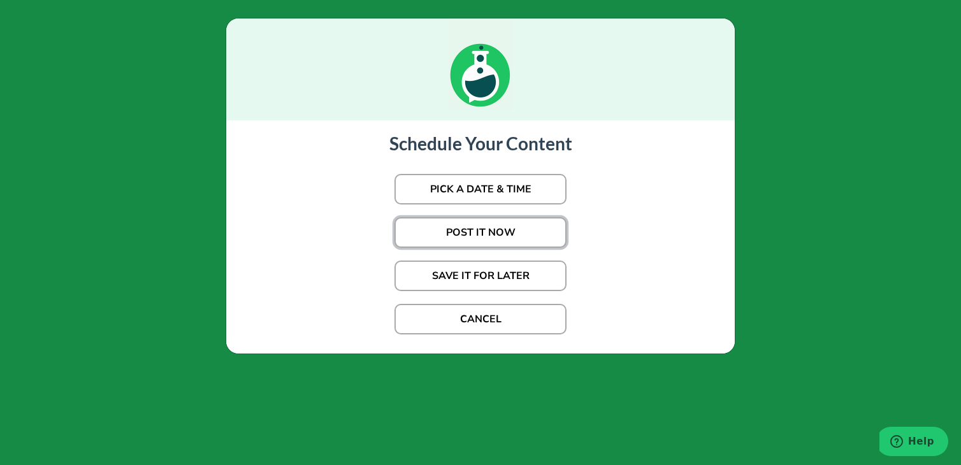
click at [497, 221] on button "POST IT NOW" at bounding box center [480, 232] width 172 height 31
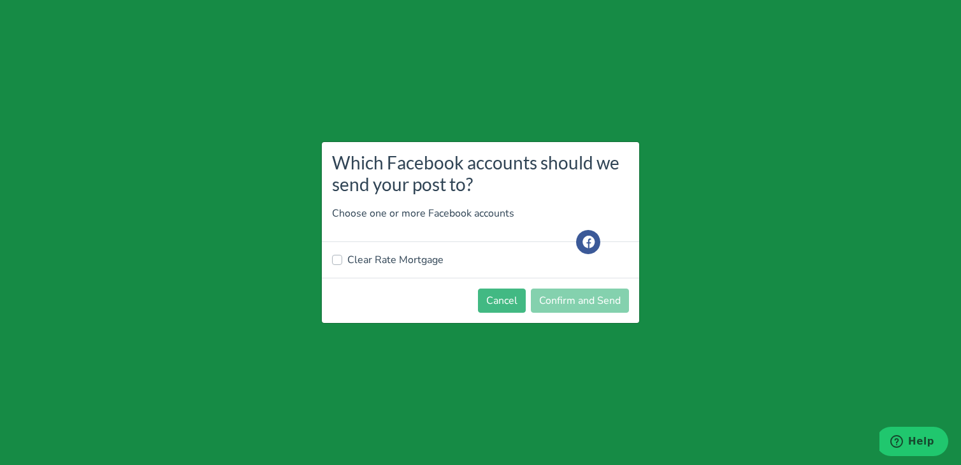
click at [450, 294] on footer "Cancel Confirm and Send" at bounding box center [480, 300] width 317 height 45
click at [419, 242] on div "Clear Rate Mortgage" at bounding box center [480, 260] width 317 height 36
click at [415, 255] on label "Clear Rate Mortgage" at bounding box center [395, 259] width 96 height 15
click at [342, 255] on input "Clear Rate Mortgage" at bounding box center [337, 258] width 10 height 13
checkbox input "true"
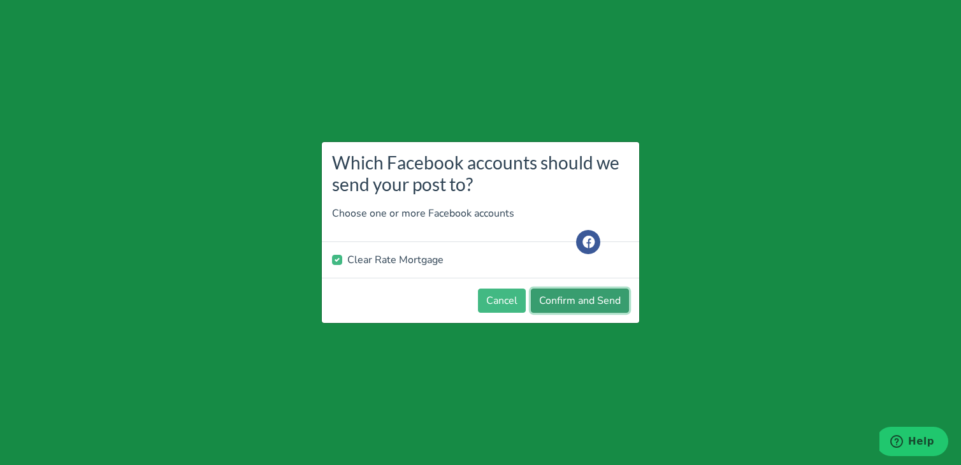
click at [548, 297] on button "Confirm and Send" at bounding box center [580, 301] width 98 height 24
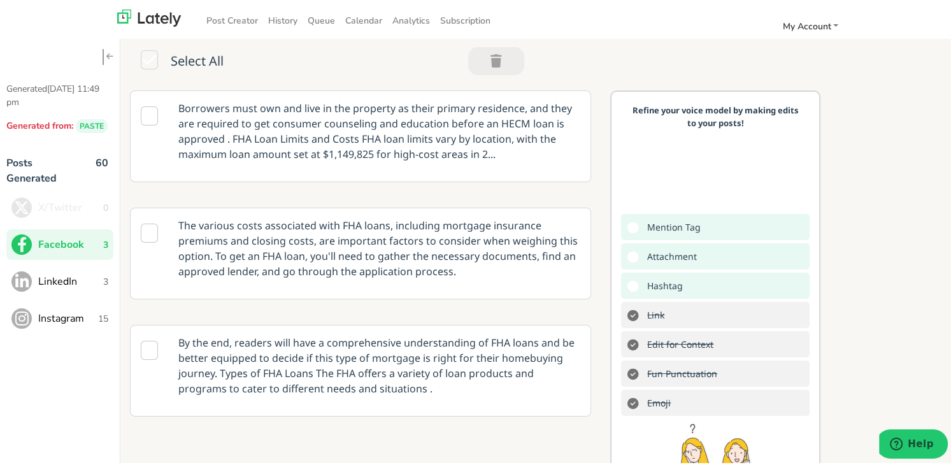
click at [66, 289] on button "LinkedIn 3" at bounding box center [59, 279] width 107 height 31
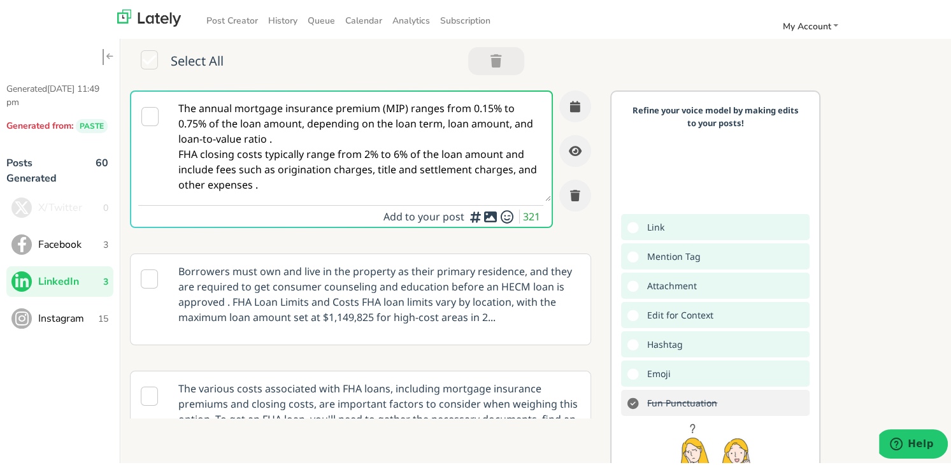
click at [277, 128] on textarea "The annual mortgage insurance premium (MIP) ranges from 0.15% to 0.75% of the l…" at bounding box center [360, 144] width 382 height 110
paste textarea "inking about buying your first home in [US_STATE]? Our new guide covers everyth…"
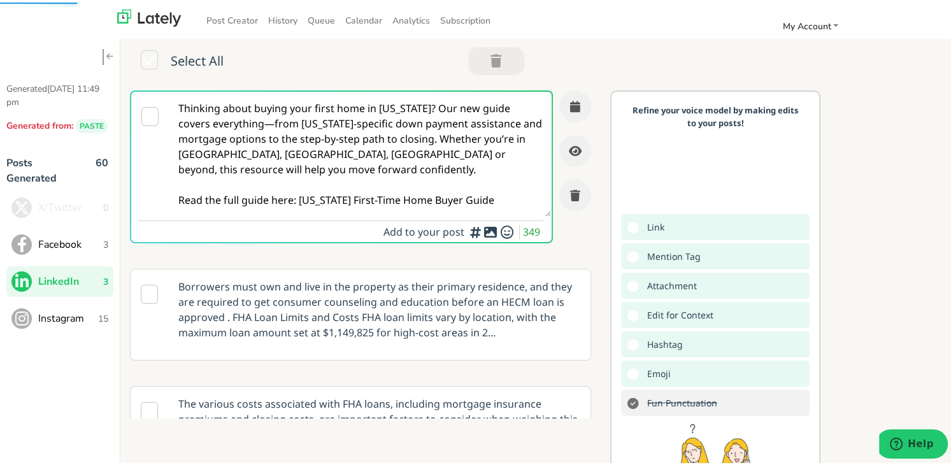
click at [247, 121] on textarea "Thinking about buying your first home in [US_STATE]? Our new guide covers every…" at bounding box center [360, 151] width 382 height 125
click at [236, 123] on textarea "Thinking about buying your first home in [US_STATE]? Our new guide covers every…" at bounding box center [360, 151] width 382 height 125
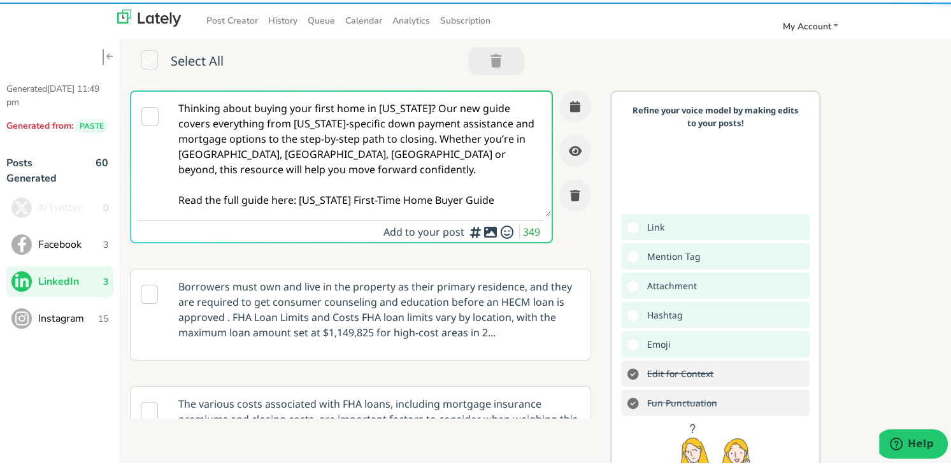
click at [410, 106] on textarea "Thinking about buying your first home in [US_STATE]? Our new guide covers every…" at bounding box center [360, 151] width 382 height 125
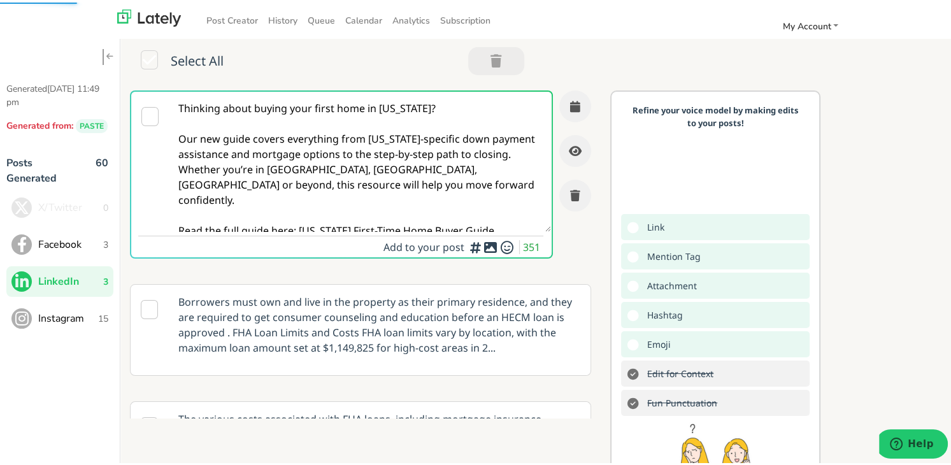
click at [285, 171] on textarea "Thinking about buying your first home in [US_STATE]? Our new guide covers every…" at bounding box center [360, 159] width 382 height 140
drag, startPoint x: 300, startPoint y: 214, endPoint x: 499, endPoint y: 229, distance: 200.0
click at [499, 229] on grammarly-editor-plugin "Thinking about buying your first home in [US_STATE]? Our new guide covers every…" at bounding box center [360, 237] width 382 height 36
paste textarea "[URL][DOMAIN_NAME][US_STATE][DATE]"
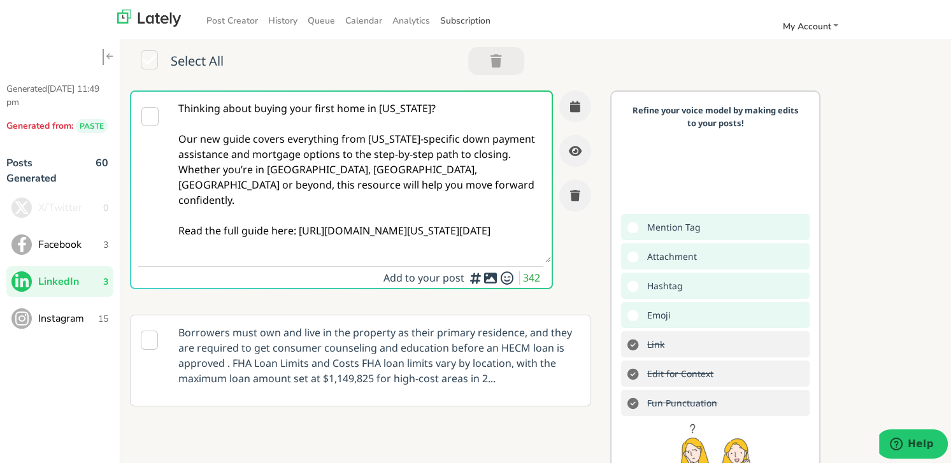
type textarea "Thinking about buying your first home in [US_STATE]? Our new guide covers every…"
click at [568, 91] on button "button" at bounding box center [575, 104] width 32 height 32
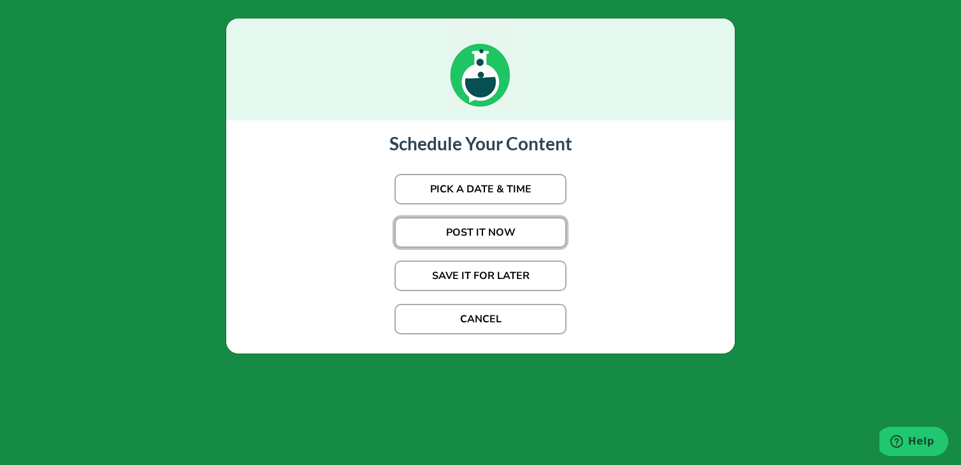
click at [492, 223] on button "POST IT NOW" at bounding box center [480, 232] width 172 height 31
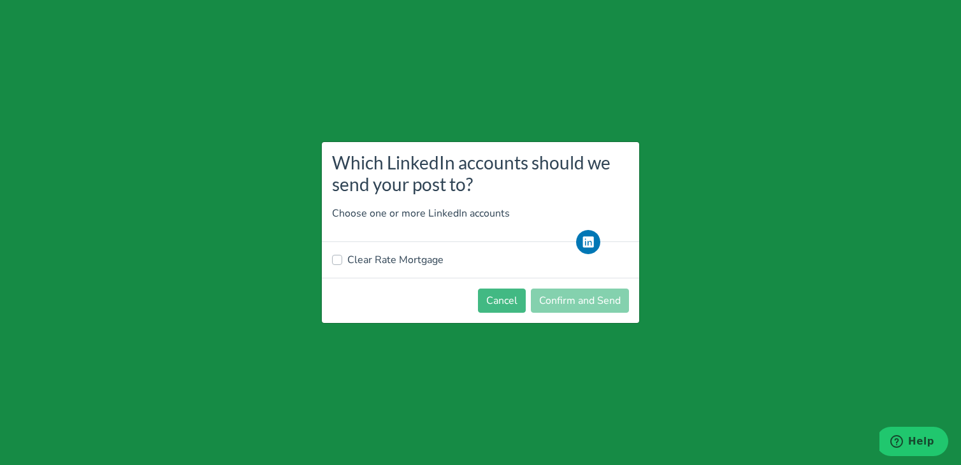
click at [396, 258] on label "Clear Rate Mortgage" at bounding box center [395, 259] width 96 height 15
click at [342, 258] on input "Clear Rate Mortgage" at bounding box center [337, 258] width 10 height 13
checkbox input "true"
click at [589, 301] on button "Confirm and Send" at bounding box center [580, 301] width 98 height 24
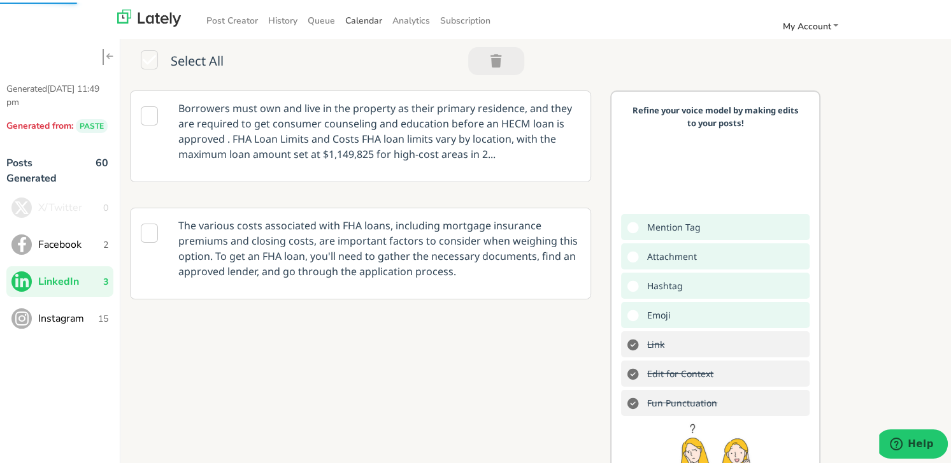
click at [366, 12] on span "Calendar" at bounding box center [363, 18] width 37 height 12
